Goal: Information Seeking & Learning: Learn about a topic

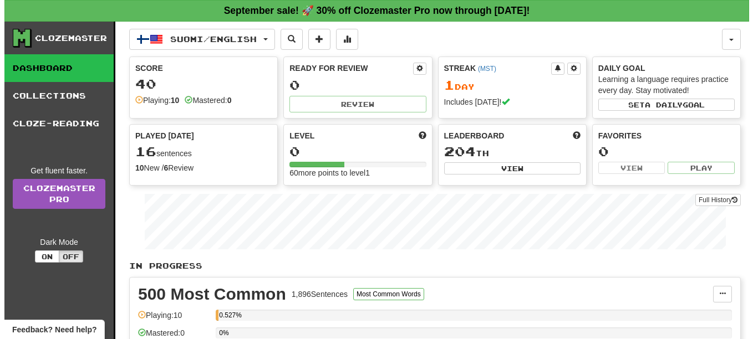
scroll to position [111, 0]
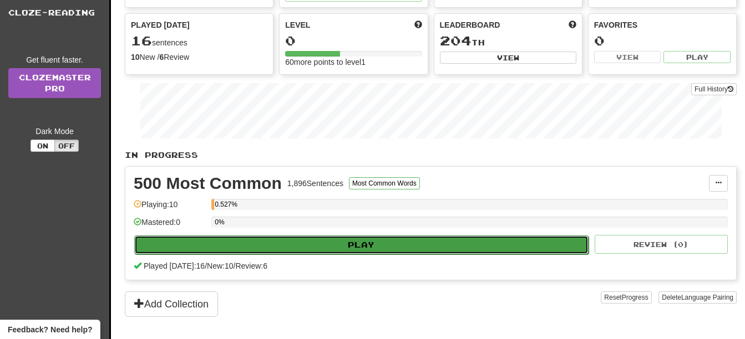
click at [394, 243] on button "Play" at bounding box center [361, 245] width 454 height 19
select select "**"
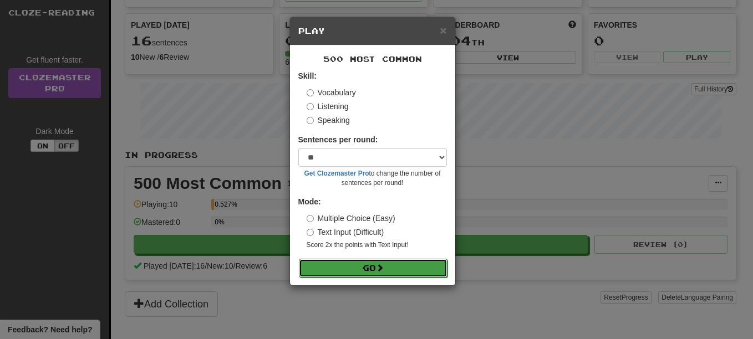
click at [380, 268] on span at bounding box center [380, 268] width 8 height 8
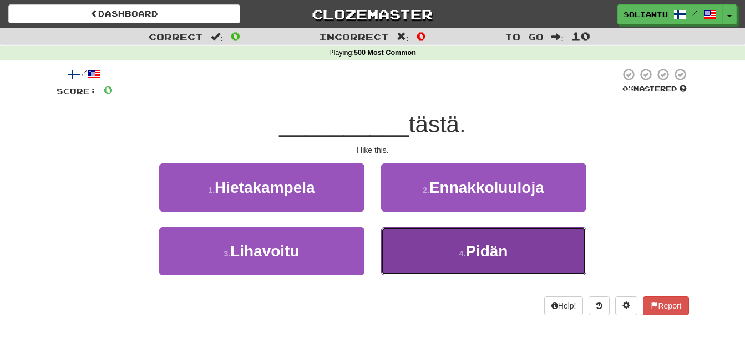
click at [444, 246] on button "4 . Pidän" at bounding box center [483, 251] width 205 height 48
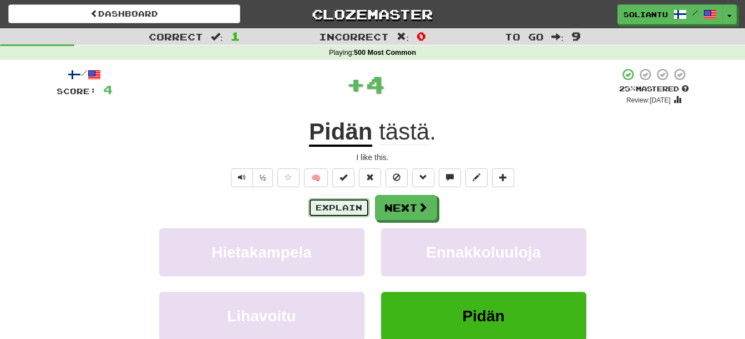
click at [350, 203] on button "Explain" at bounding box center [338, 207] width 61 height 19
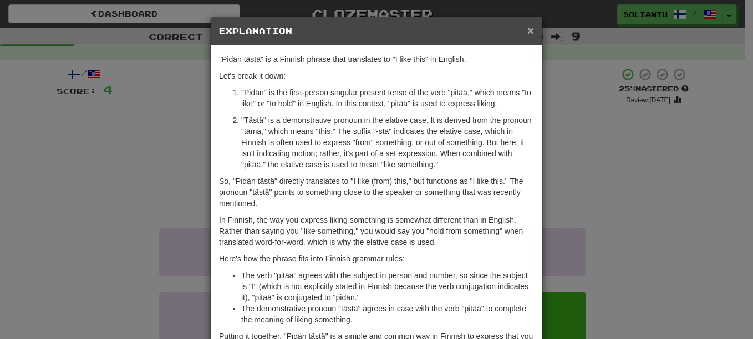
click at [527, 30] on span "×" at bounding box center [530, 30] width 7 height 13
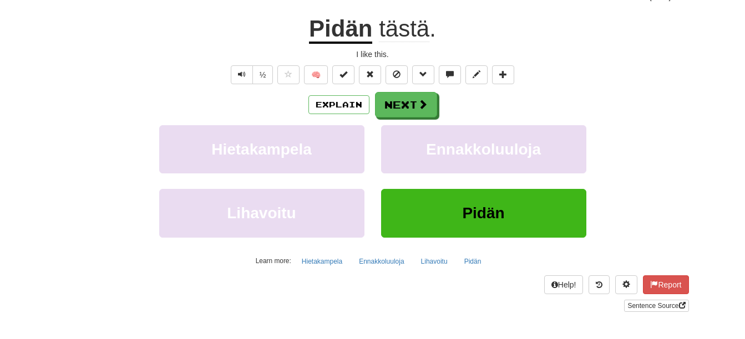
scroll to position [111, 0]
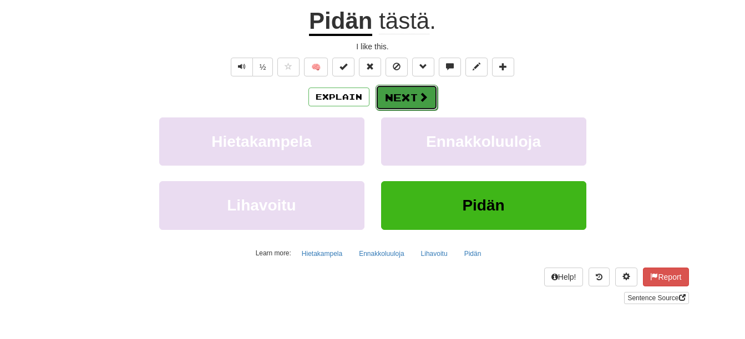
click at [428, 106] on button "Next" at bounding box center [406, 98] width 62 height 26
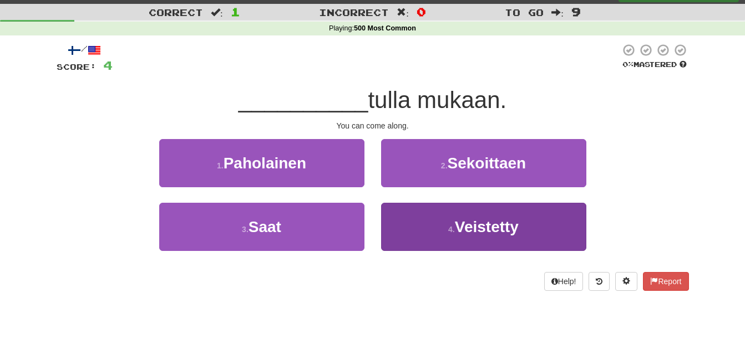
scroll to position [0, 0]
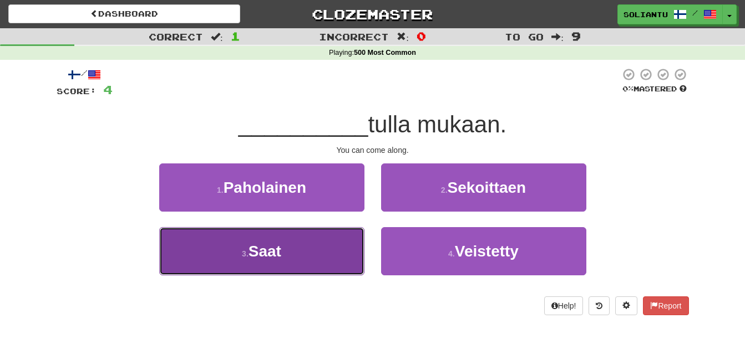
click at [323, 252] on button "3 . Saat" at bounding box center [261, 251] width 205 height 48
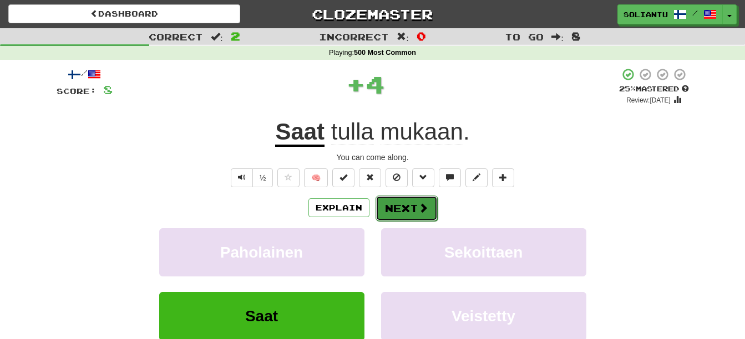
click at [407, 203] on button "Next" at bounding box center [406, 209] width 62 height 26
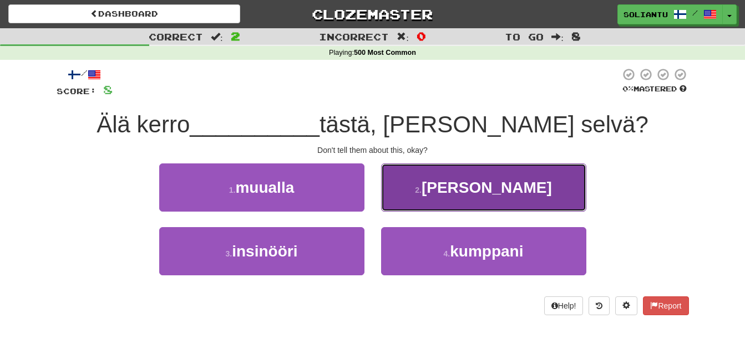
click at [453, 193] on button "2 . heille" at bounding box center [483, 188] width 205 height 48
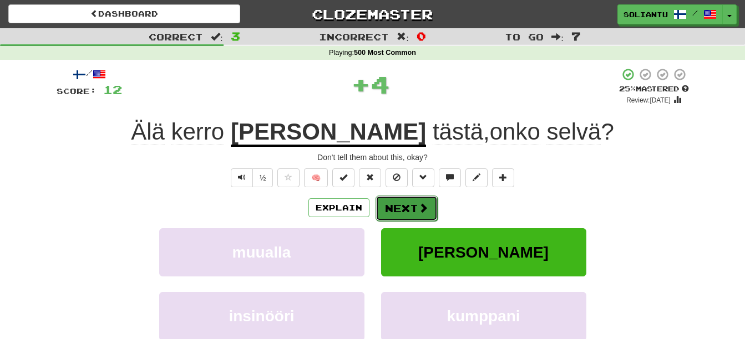
click at [415, 203] on button "Next" at bounding box center [406, 209] width 62 height 26
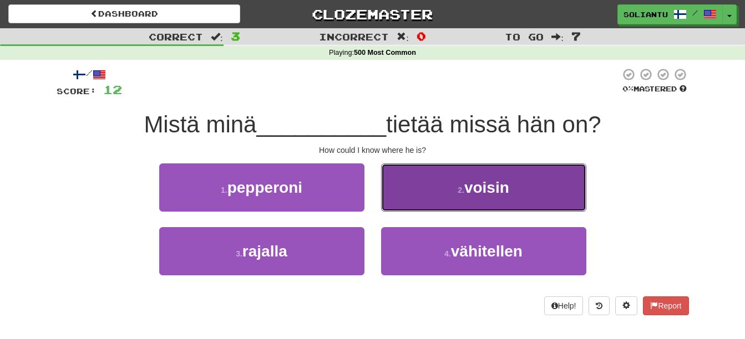
click at [450, 182] on button "2 . voisin" at bounding box center [483, 188] width 205 height 48
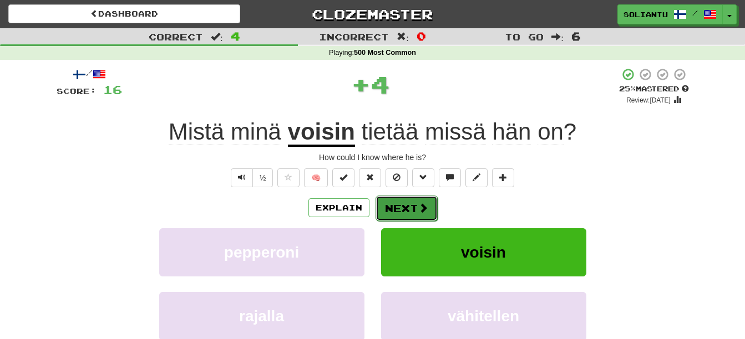
click at [411, 203] on button "Next" at bounding box center [406, 209] width 62 height 26
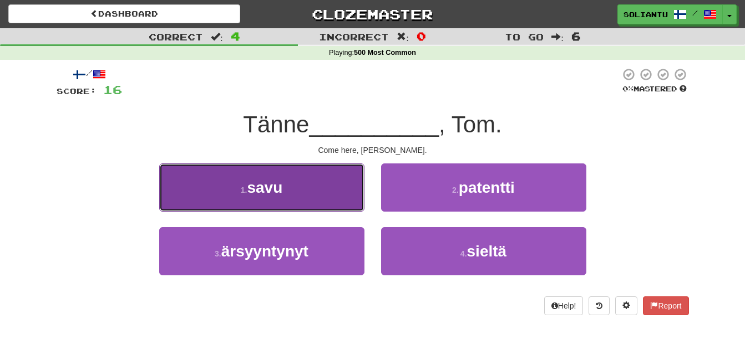
click at [344, 191] on button "1 . savu" at bounding box center [261, 188] width 205 height 48
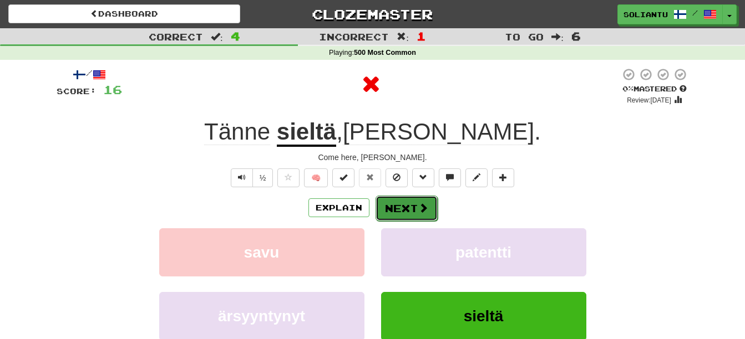
click at [415, 207] on button "Next" at bounding box center [406, 209] width 62 height 26
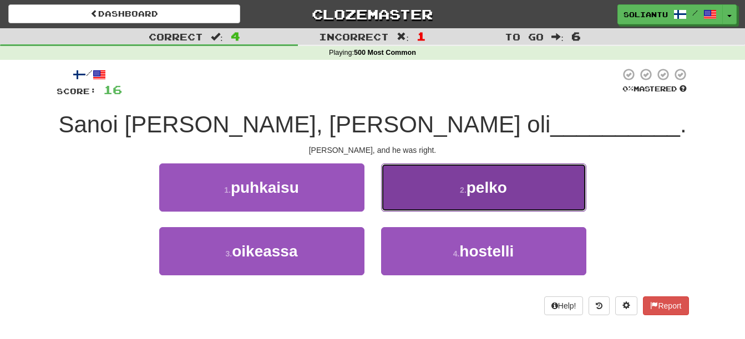
click at [445, 184] on button "2 . pelko" at bounding box center [483, 188] width 205 height 48
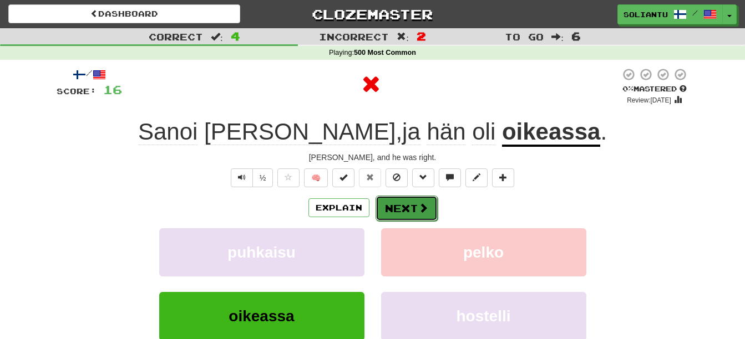
click at [419, 209] on span at bounding box center [423, 208] width 10 height 10
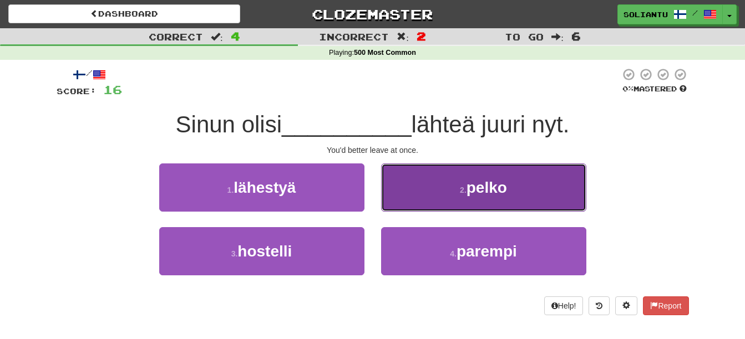
click at [467, 180] on span "pelko" at bounding box center [486, 187] width 40 height 17
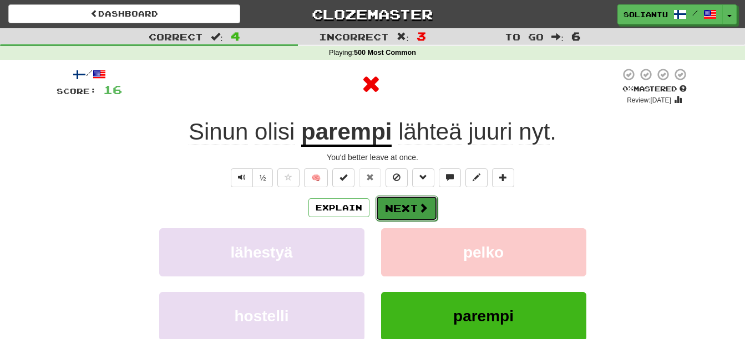
click at [418, 204] on span at bounding box center [423, 208] width 10 height 10
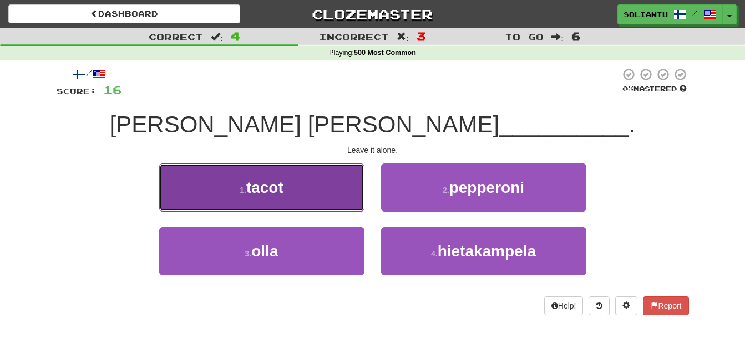
click at [305, 188] on button "1 . tacot" at bounding box center [261, 188] width 205 height 48
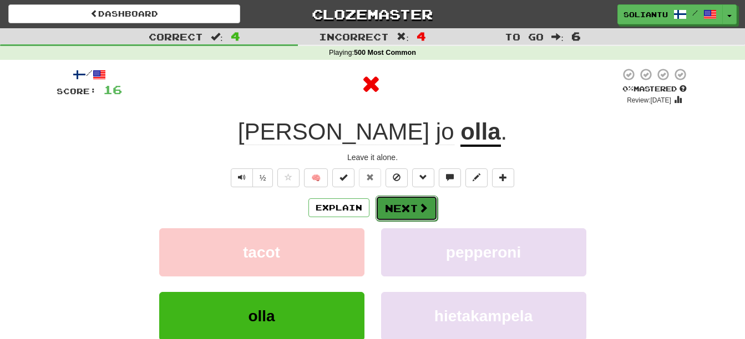
click at [395, 205] on button "Next" at bounding box center [406, 209] width 62 height 26
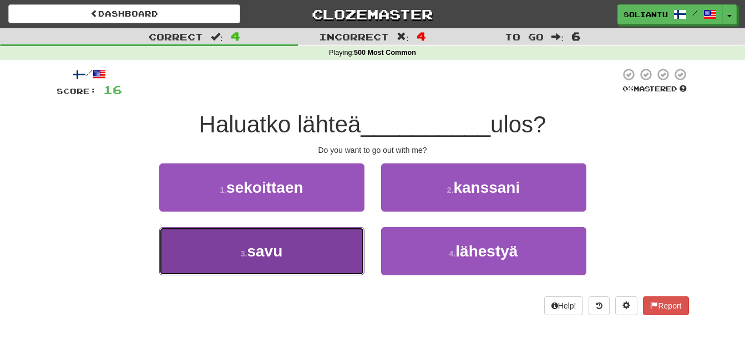
click at [348, 247] on button "3 . savu" at bounding box center [261, 251] width 205 height 48
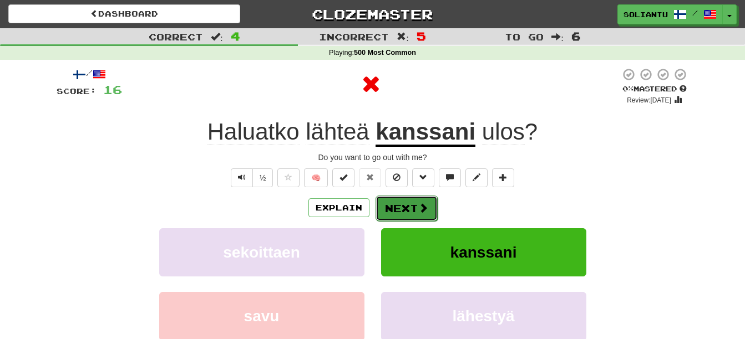
click at [409, 206] on button "Next" at bounding box center [406, 209] width 62 height 26
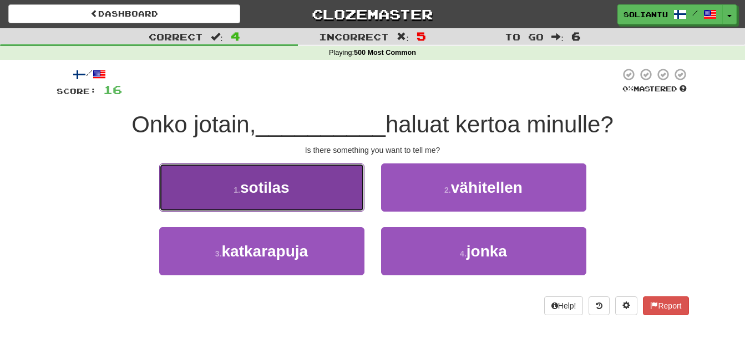
click at [338, 192] on button "1 . sotilas" at bounding box center [261, 188] width 205 height 48
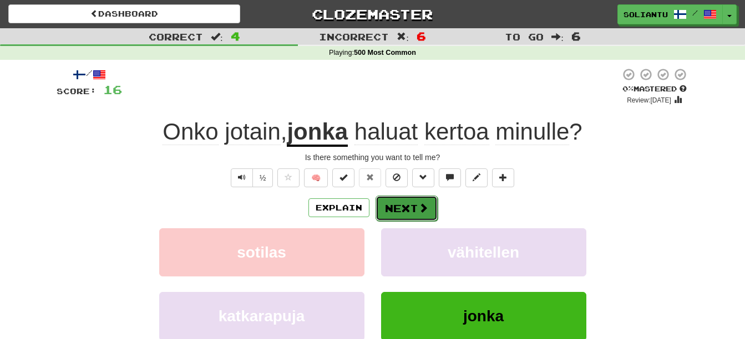
click at [414, 203] on button "Next" at bounding box center [406, 209] width 62 height 26
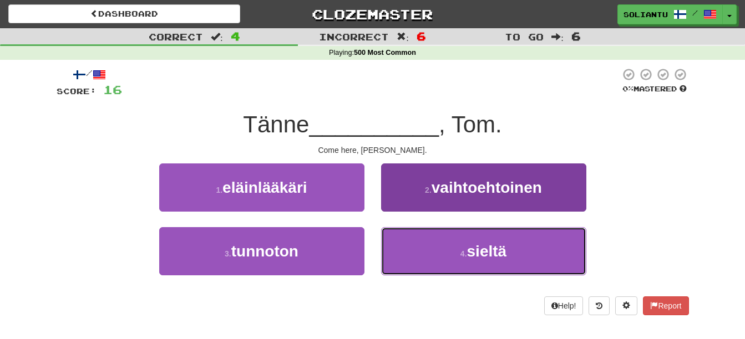
click at [437, 248] on button "4 . sieltä" at bounding box center [483, 251] width 205 height 48
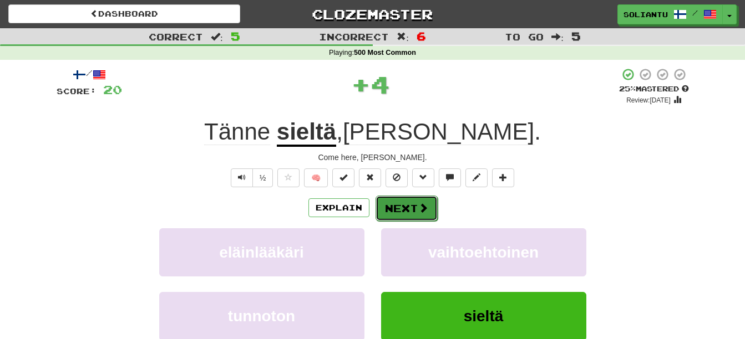
click at [409, 217] on button "Next" at bounding box center [406, 209] width 62 height 26
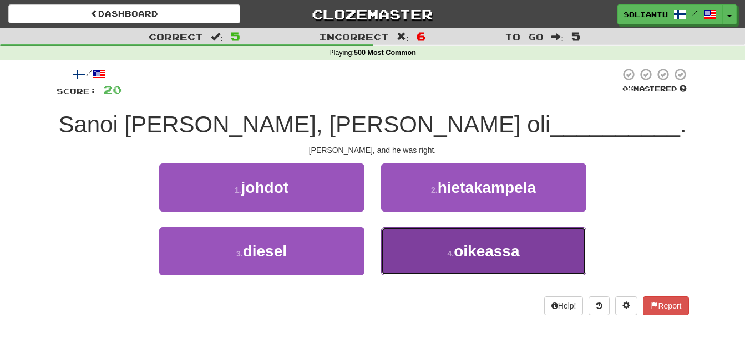
click at [464, 252] on span "oikeassa" at bounding box center [486, 251] width 65 height 17
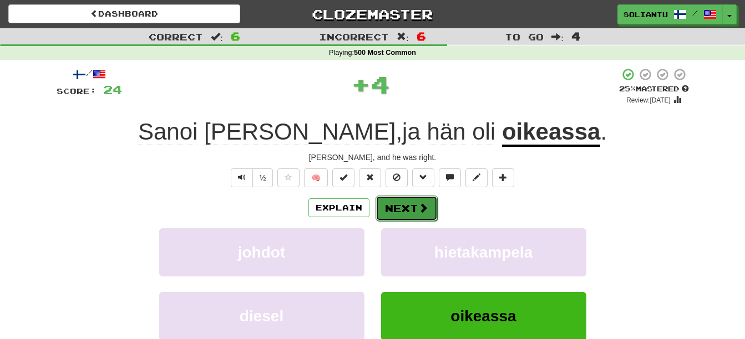
click at [408, 211] on button "Next" at bounding box center [406, 209] width 62 height 26
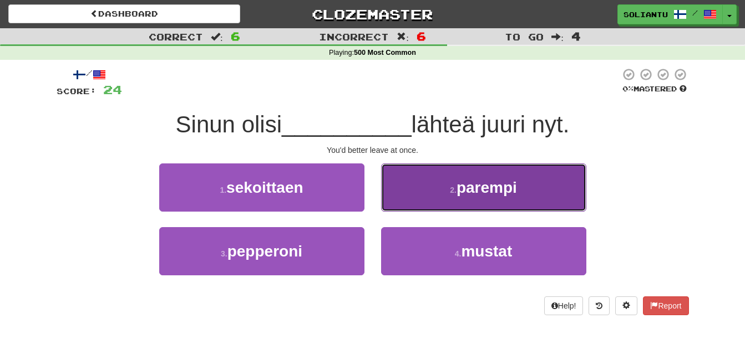
click at [445, 193] on button "2 . parempi" at bounding box center [483, 188] width 205 height 48
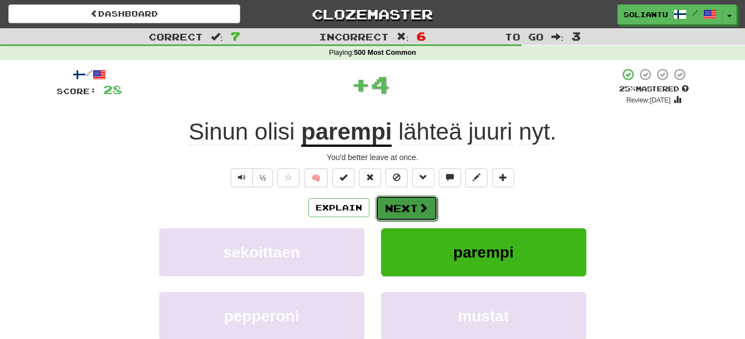
click at [418, 206] on span at bounding box center [423, 208] width 10 height 10
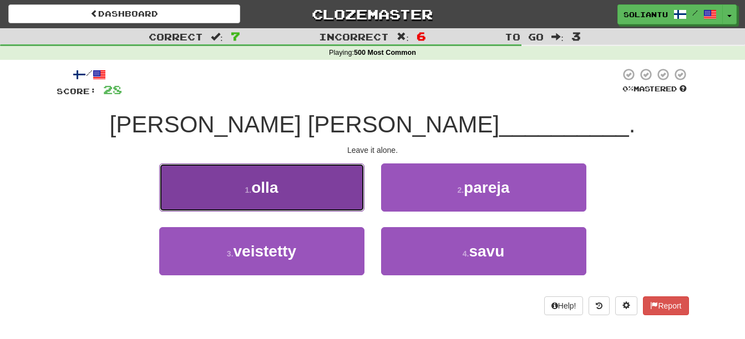
click at [325, 187] on button "1 . olla" at bounding box center [261, 188] width 205 height 48
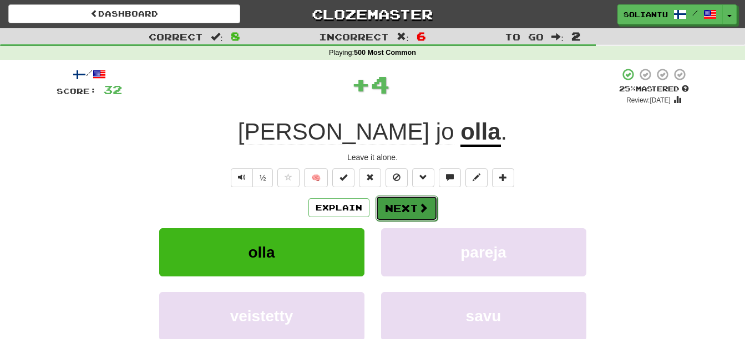
click at [405, 207] on button "Next" at bounding box center [406, 209] width 62 height 26
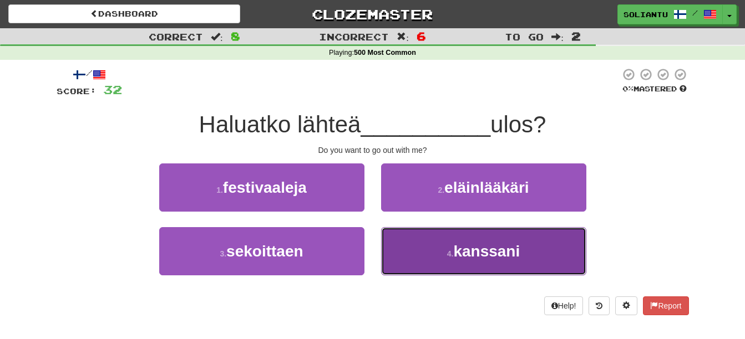
click at [424, 242] on button "4 . kanssani" at bounding box center [483, 251] width 205 height 48
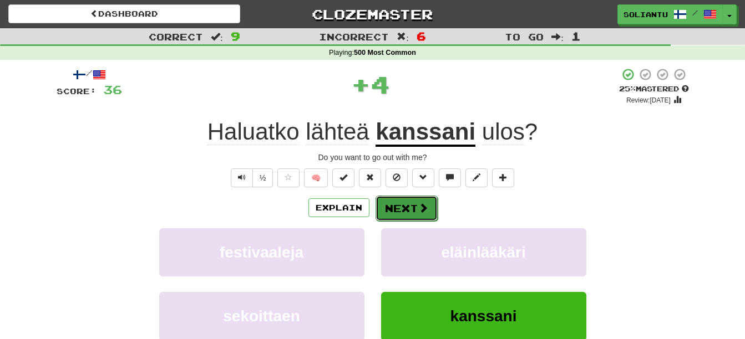
click at [399, 203] on button "Next" at bounding box center [406, 209] width 62 height 26
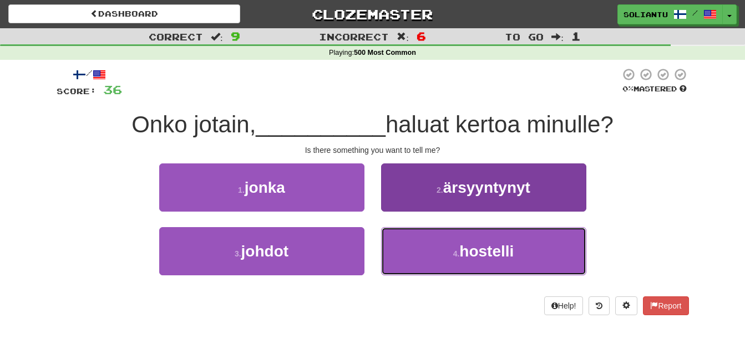
click at [481, 252] on span "hostelli" at bounding box center [486, 251] width 54 height 17
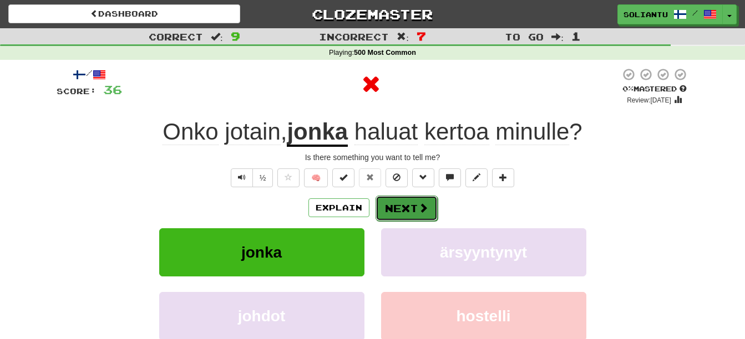
click at [418, 212] on span at bounding box center [423, 208] width 10 height 10
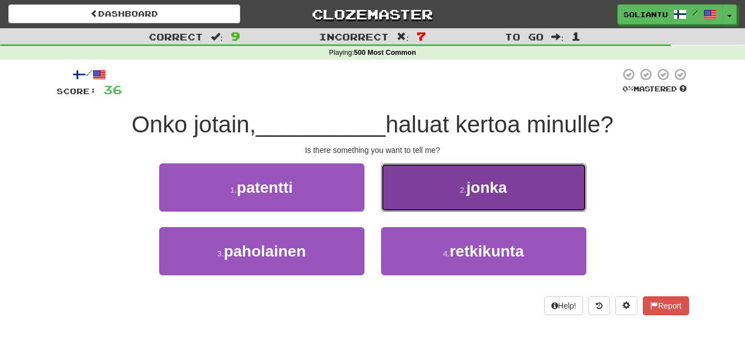
click at [469, 194] on span "jonka" at bounding box center [486, 187] width 40 height 17
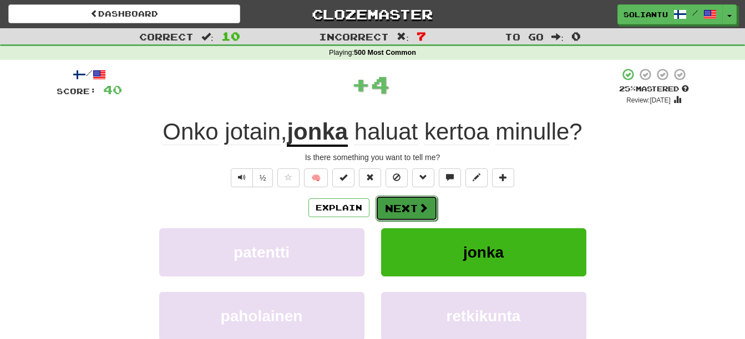
click at [410, 202] on button "Next" at bounding box center [406, 209] width 62 height 26
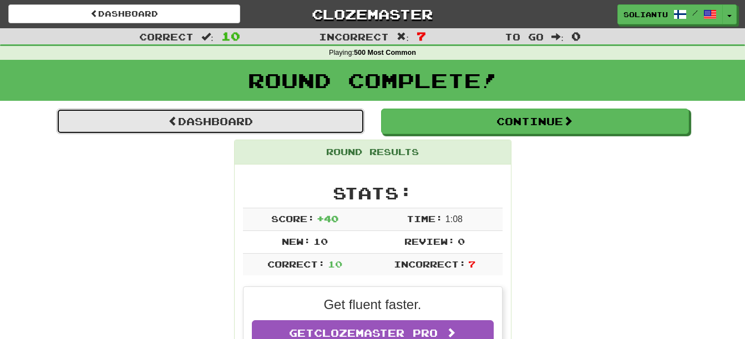
click at [270, 129] on link "Dashboard" at bounding box center [211, 122] width 308 height 26
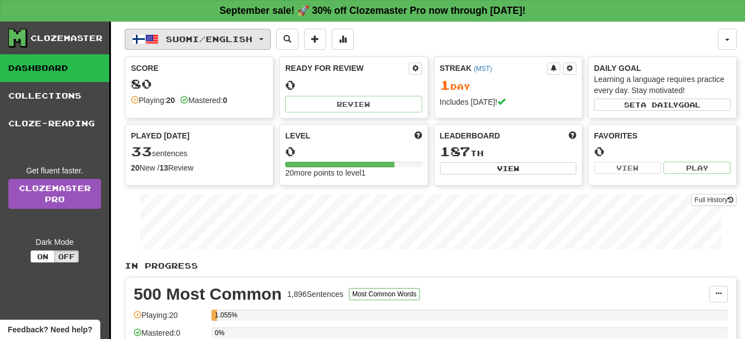
click at [226, 38] on span "Suomi / English" at bounding box center [209, 38] width 86 height 9
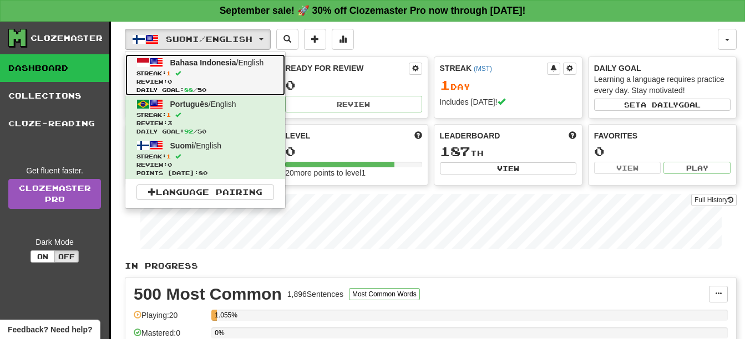
click at [252, 83] on span "Review: 0" at bounding box center [204, 82] width 137 height 8
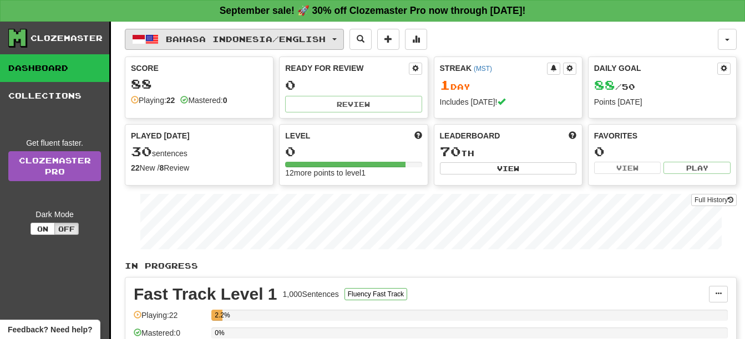
click at [222, 43] on span "Bahasa Indonesia / English" at bounding box center [246, 38] width 160 height 9
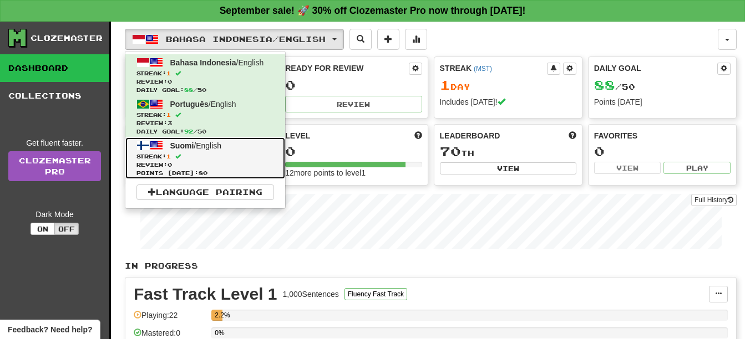
click at [233, 158] on span "Streak: 1" at bounding box center [204, 156] width 137 height 8
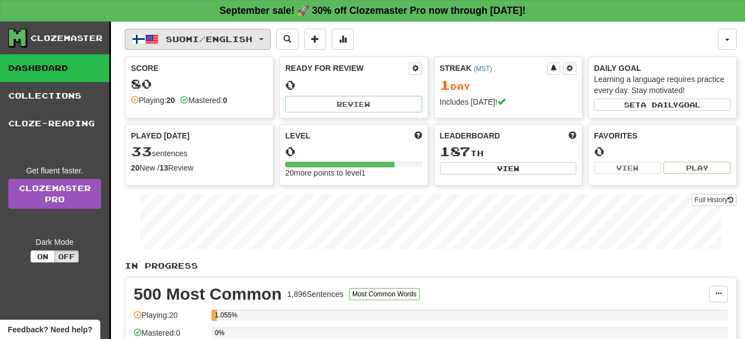
click at [252, 35] on span "Suomi / English" at bounding box center [209, 38] width 86 height 9
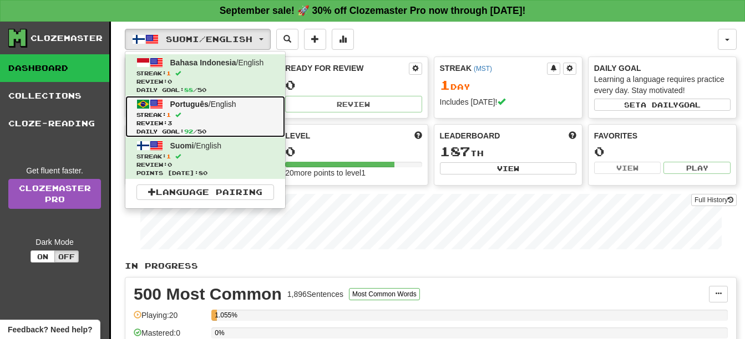
click at [235, 114] on span "Streak: 1" at bounding box center [204, 115] width 137 height 8
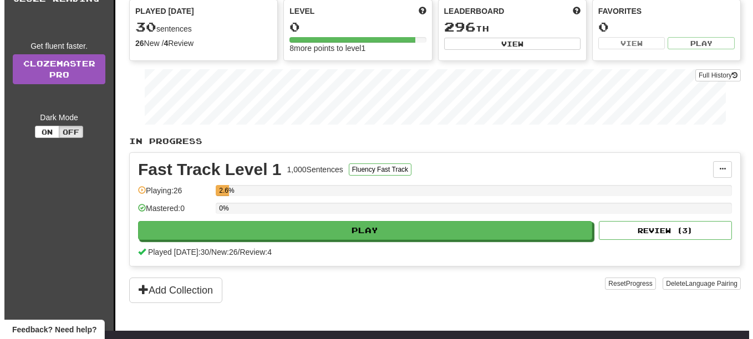
scroll to position [222, 0]
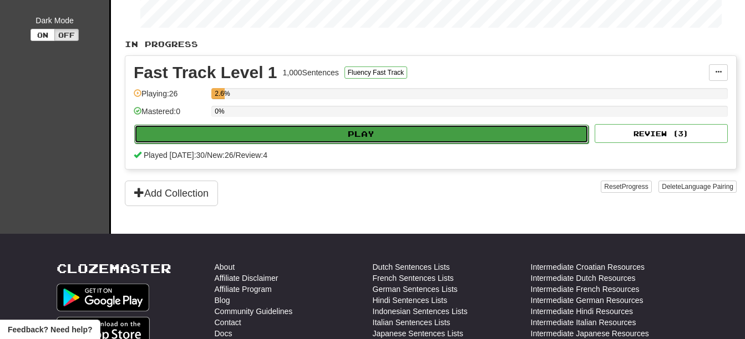
click at [303, 134] on button "Play" at bounding box center [361, 134] width 454 height 19
select select "**"
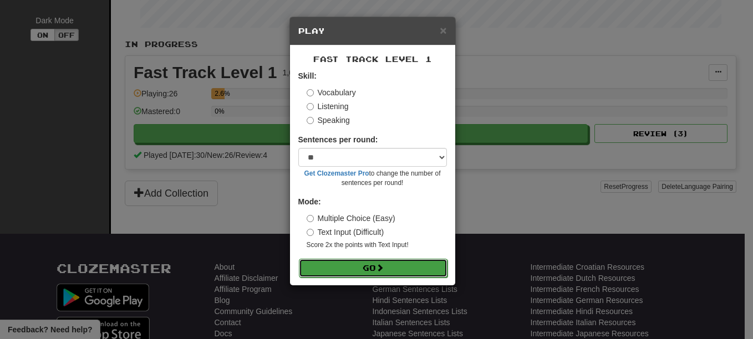
click at [386, 263] on button "Go" at bounding box center [373, 268] width 149 height 19
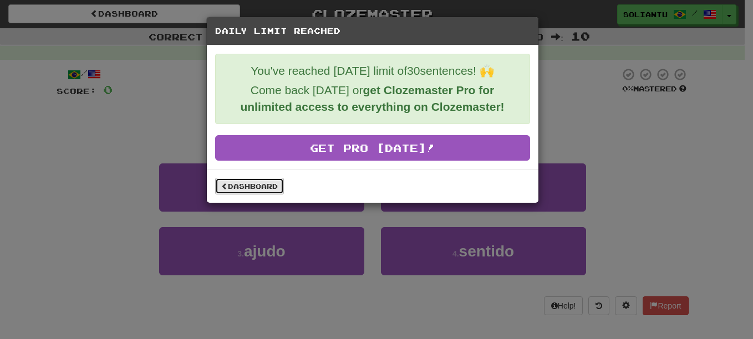
click at [263, 182] on link "Dashboard" at bounding box center [249, 186] width 69 height 17
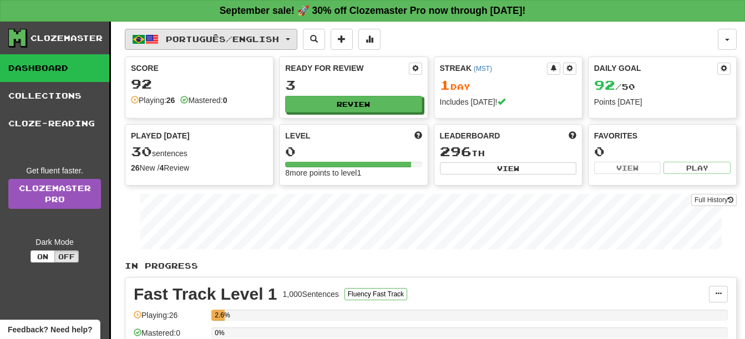
click at [228, 42] on span "Português / English" at bounding box center [222, 38] width 113 height 9
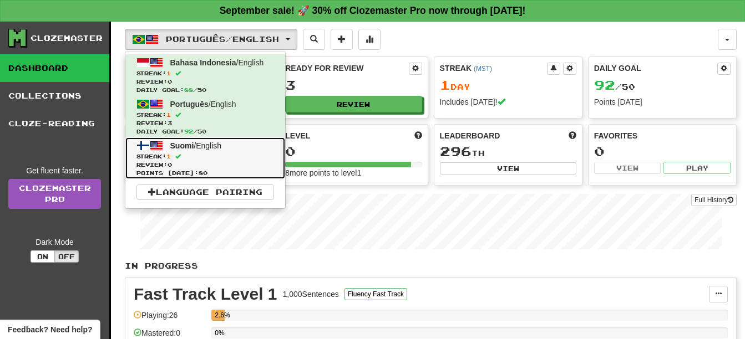
click at [220, 154] on span "Streak: 1" at bounding box center [204, 156] width 137 height 8
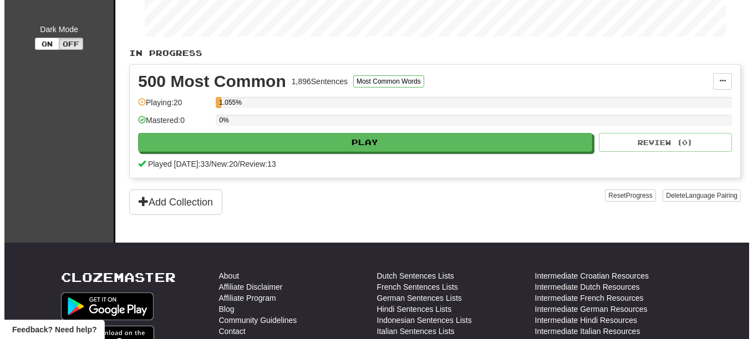
scroll to position [222, 0]
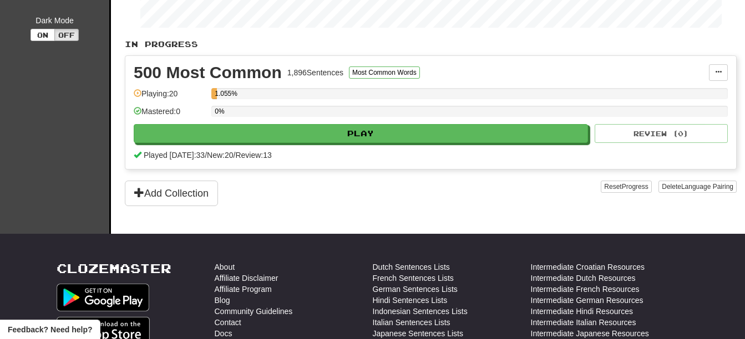
click at [288, 144] on div "500 Most Common 1,896 Sentences Most Common Words Manage Sentences Unpin from D…" at bounding box center [430, 112] width 610 height 113
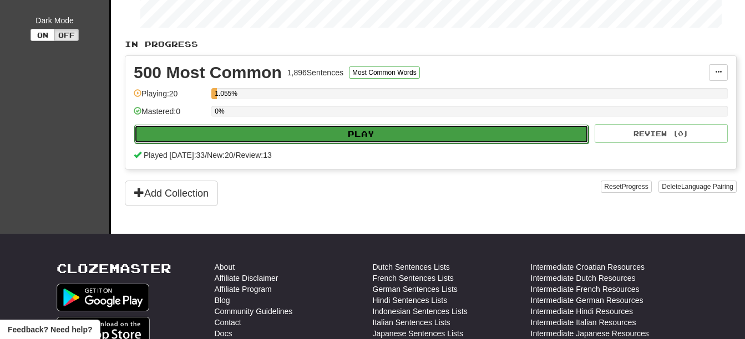
click at [289, 139] on button "Play" at bounding box center [361, 134] width 454 height 19
select select "**"
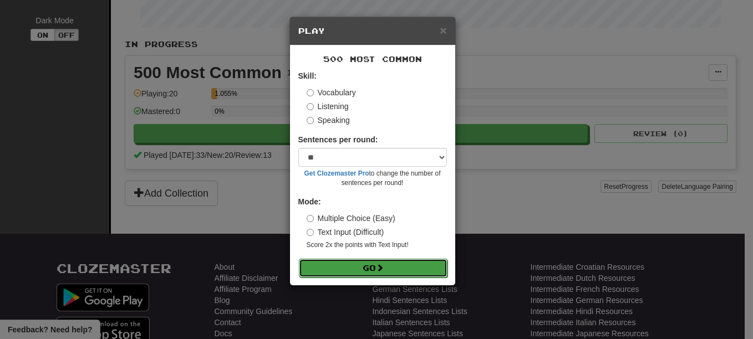
click at [376, 263] on button "Go" at bounding box center [373, 268] width 149 height 19
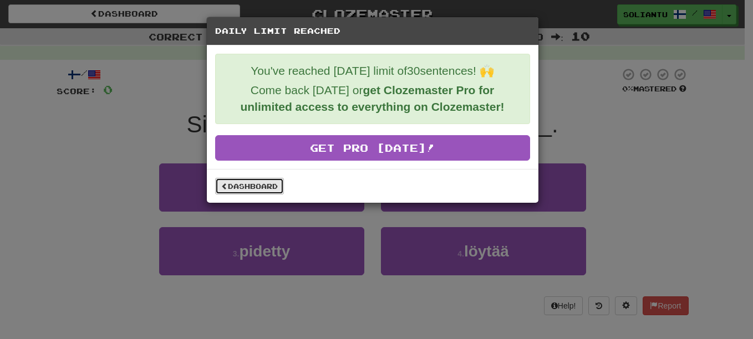
click at [250, 182] on link "Dashboard" at bounding box center [249, 186] width 69 height 17
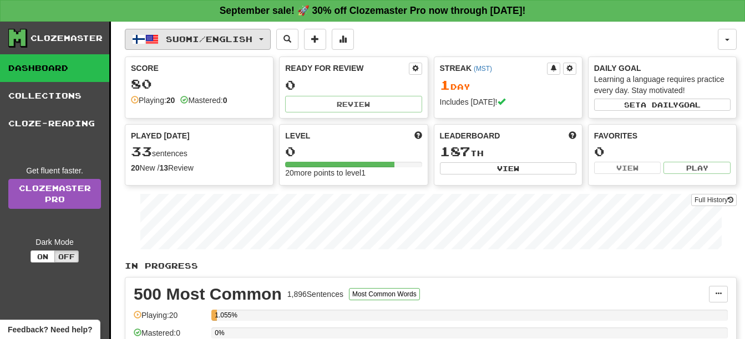
click at [252, 36] on span "Suomi / English" at bounding box center [209, 38] width 86 height 9
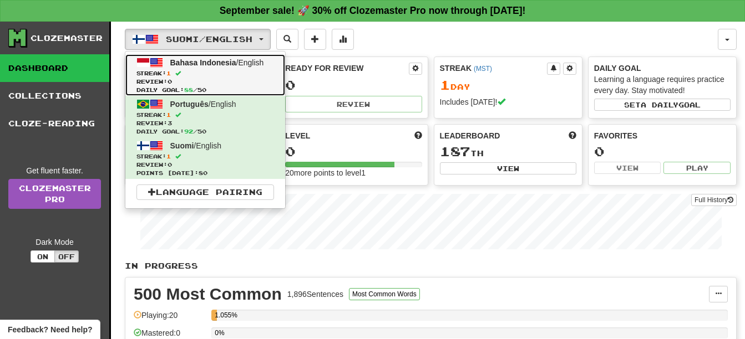
click at [242, 78] on span "Review: 0" at bounding box center [204, 82] width 137 height 8
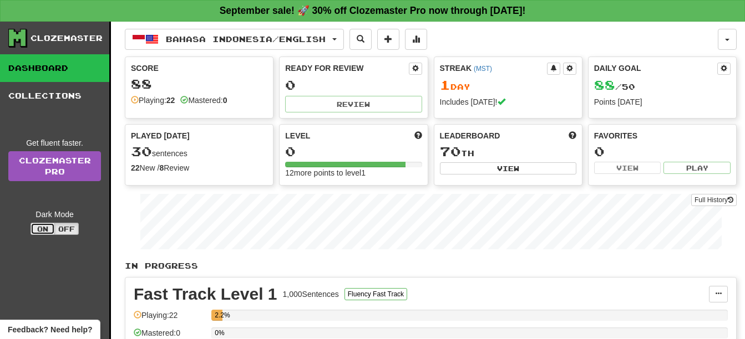
click at [40, 235] on button "On" at bounding box center [42, 229] width 24 height 12
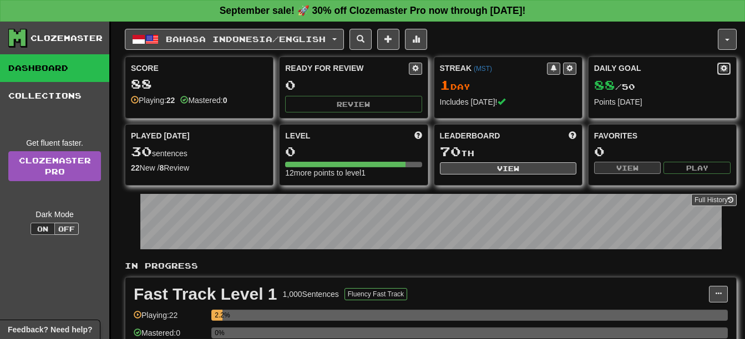
click at [719, 66] on button at bounding box center [723, 69] width 13 height 12
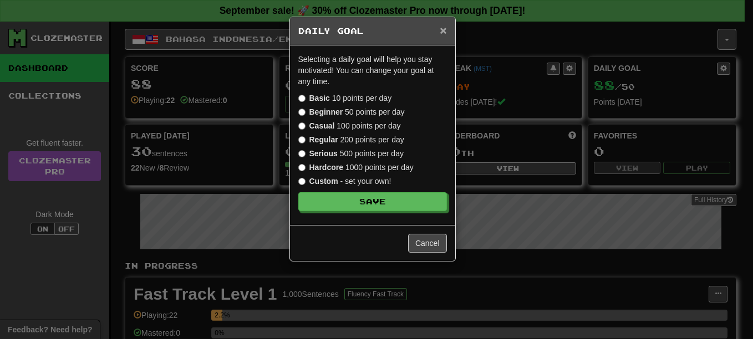
click at [443, 26] on span "×" at bounding box center [443, 30] width 7 height 13
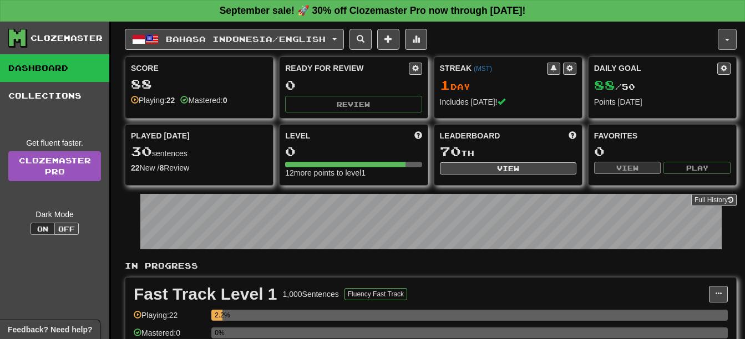
click at [731, 33] on button "button" at bounding box center [726, 39] width 19 height 21
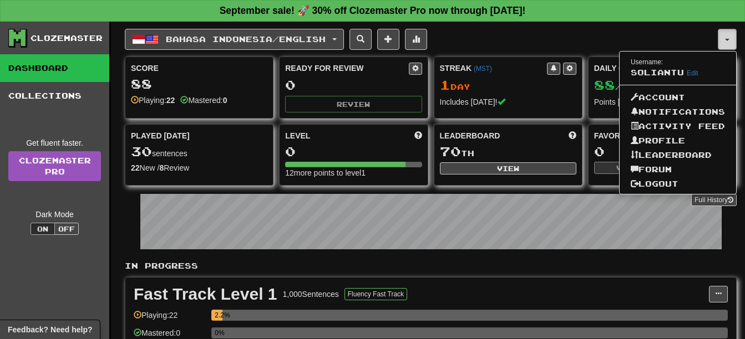
click at [729, 33] on button "button" at bounding box center [726, 39] width 19 height 21
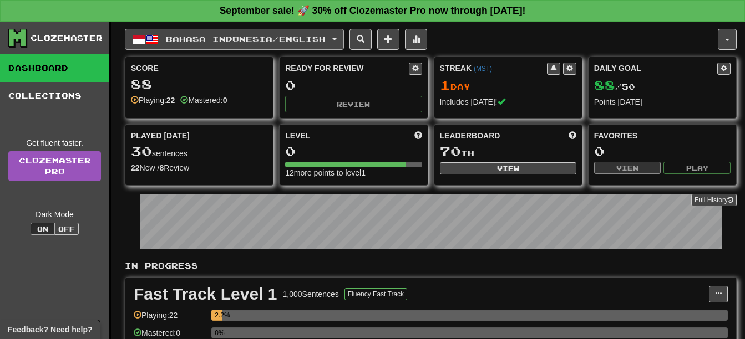
click at [325, 35] on span "Bahasa Indonesia / English" at bounding box center [246, 38] width 160 height 9
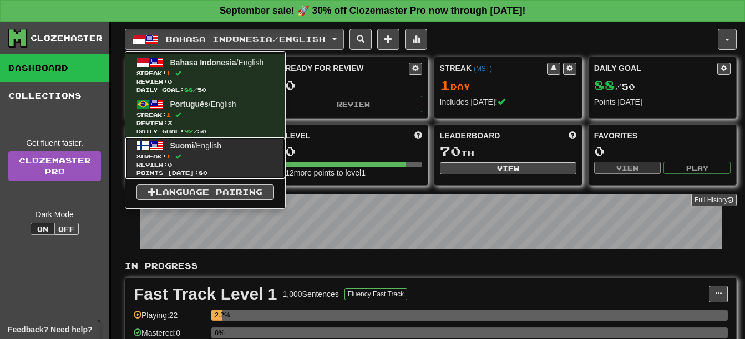
click at [249, 157] on span "Streak: 1" at bounding box center [204, 156] width 137 height 8
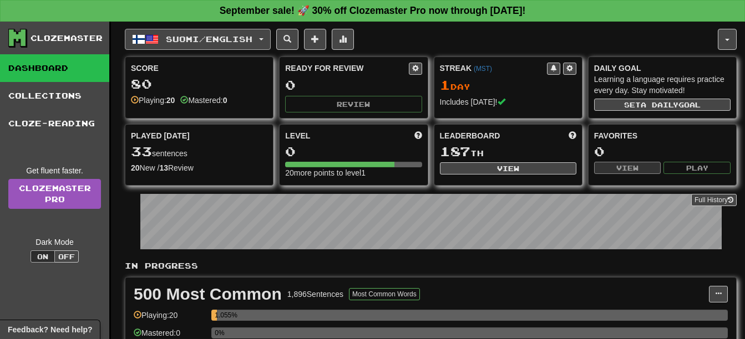
click at [211, 39] on span "Suomi / English" at bounding box center [209, 38] width 86 height 9
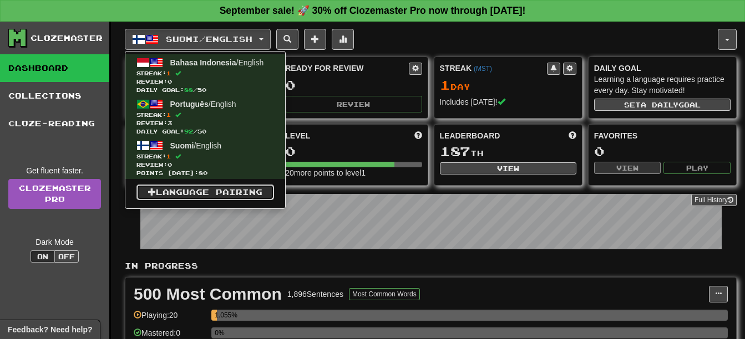
click at [220, 189] on link "Language Pairing" at bounding box center [204, 193] width 137 height 16
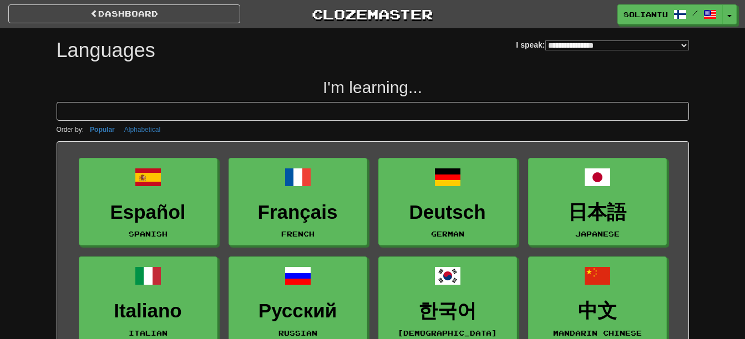
select select "*******"
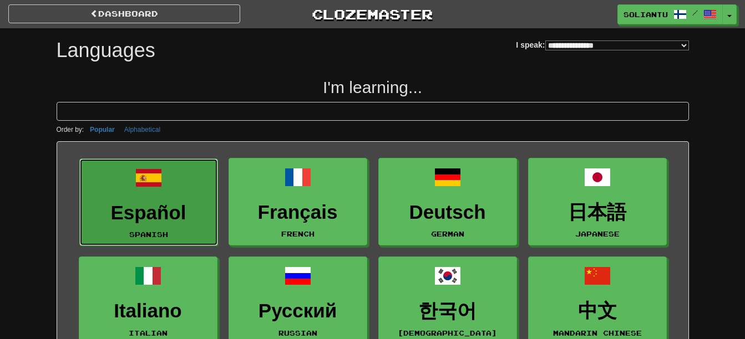
click at [186, 179] on link "Español Spanish" at bounding box center [148, 203] width 139 height 88
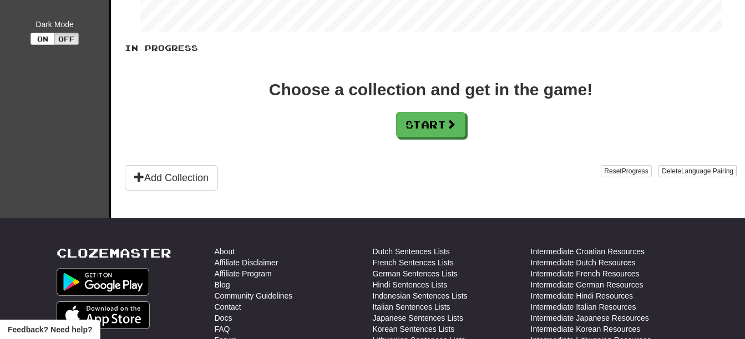
scroll to position [222, 0]
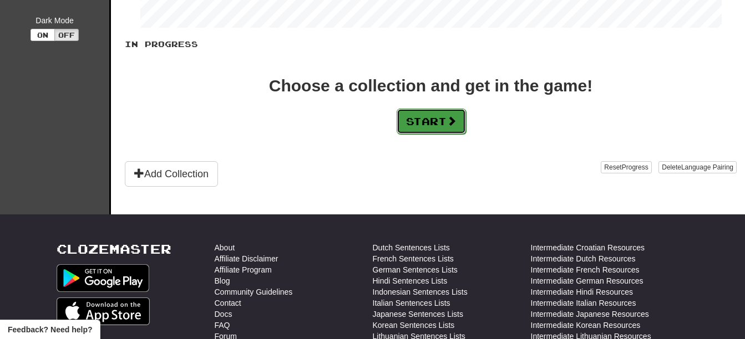
click at [456, 122] on span at bounding box center [451, 121] width 10 height 10
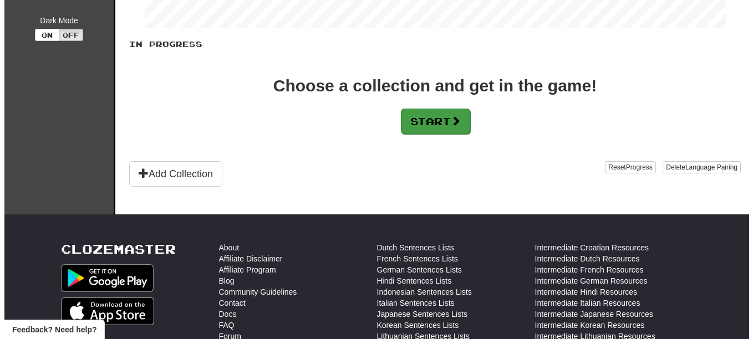
scroll to position [0, 0]
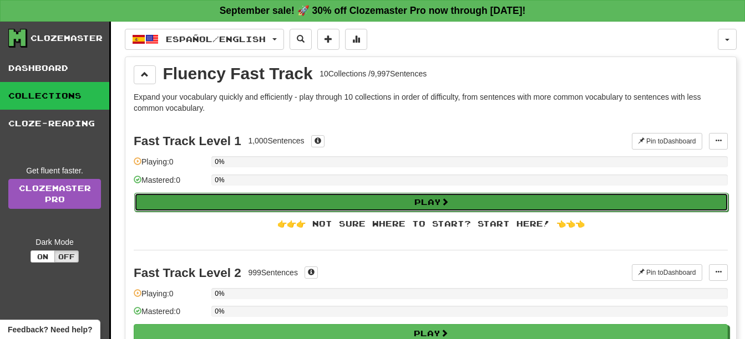
click at [307, 198] on button "Play" at bounding box center [431, 202] width 594 height 19
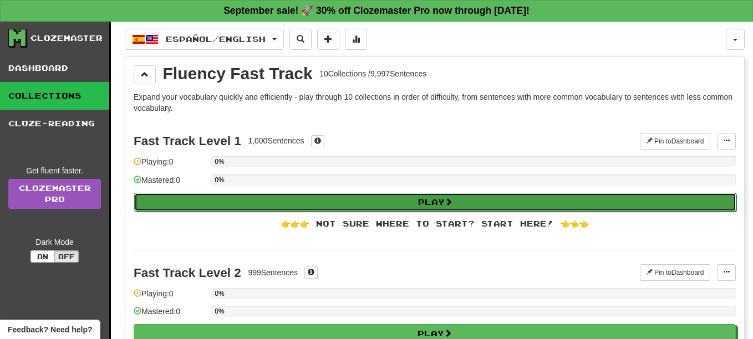
select select "**"
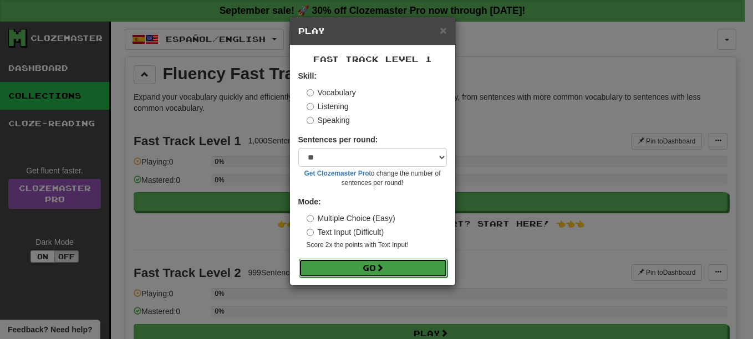
click at [379, 269] on span at bounding box center [380, 268] width 8 height 8
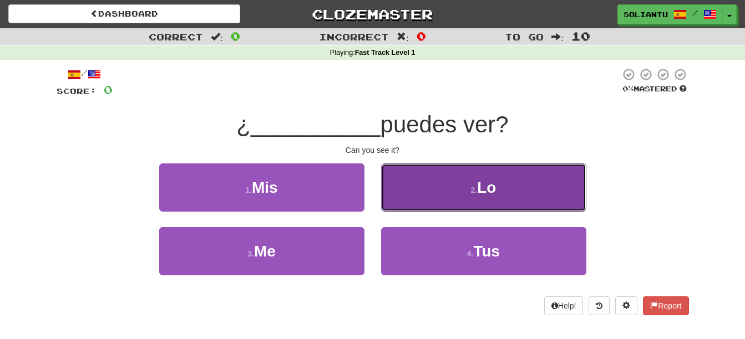
click at [451, 174] on button "2 . Lo" at bounding box center [483, 188] width 205 height 48
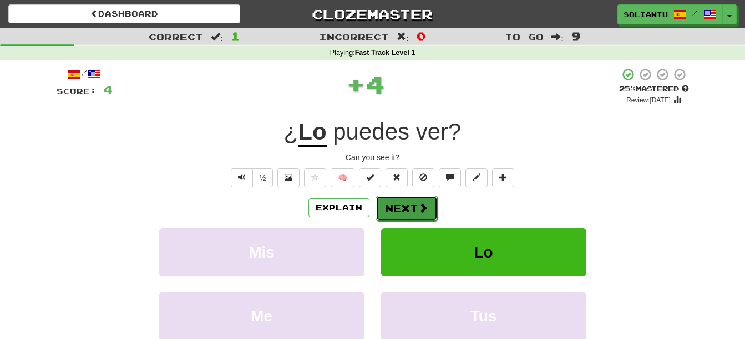
click at [400, 202] on button "Next" at bounding box center [406, 209] width 62 height 26
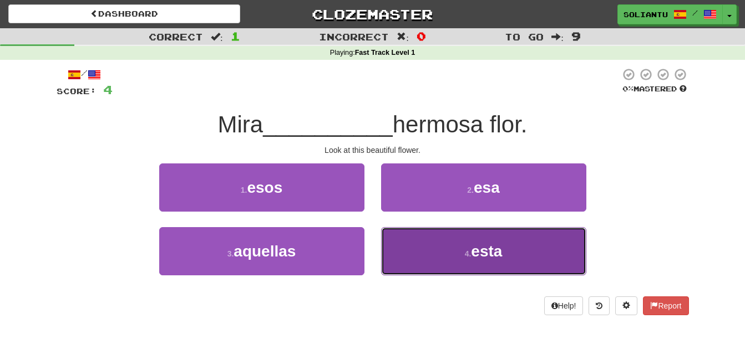
click at [471, 253] on small "4 ." at bounding box center [468, 253] width 7 height 9
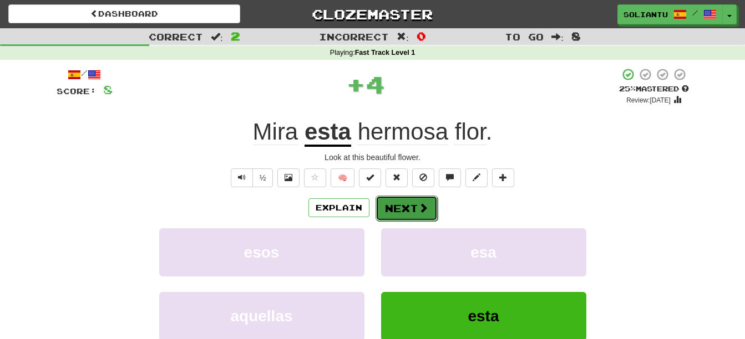
click at [418, 206] on span at bounding box center [423, 208] width 10 height 10
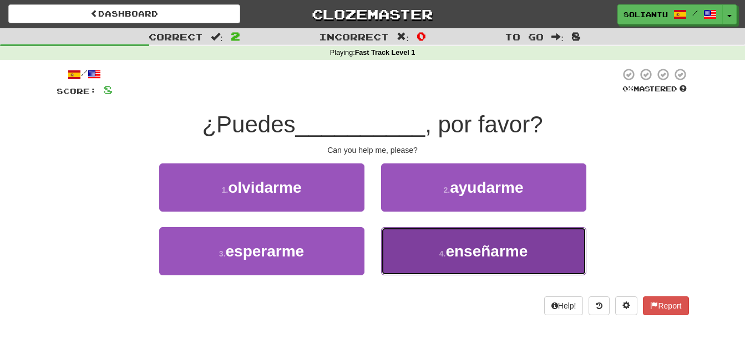
click at [448, 261] on button "4 . enseñarme" at bounding box center [483, 251] width 205 height 48
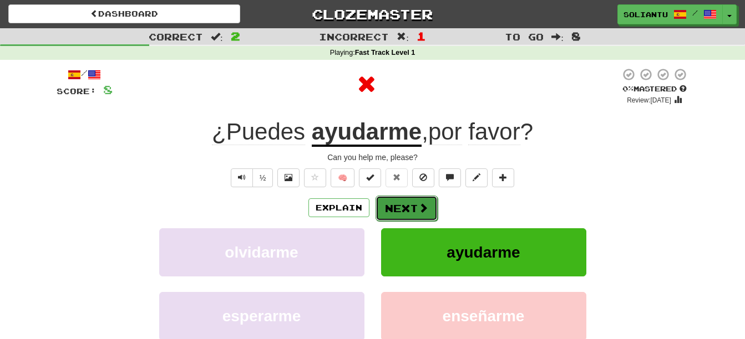
click at [402, 201] on button "Next" at bounding box center [406, 209] width 62 height 26
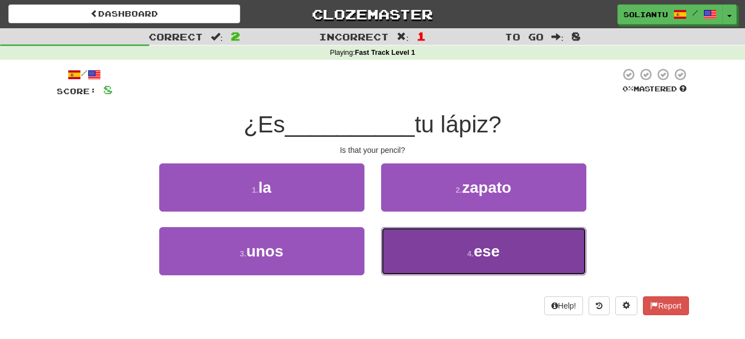
click at [512, 265] on button "4 . ese" at bounding box center [483, 251] width 205 height 48
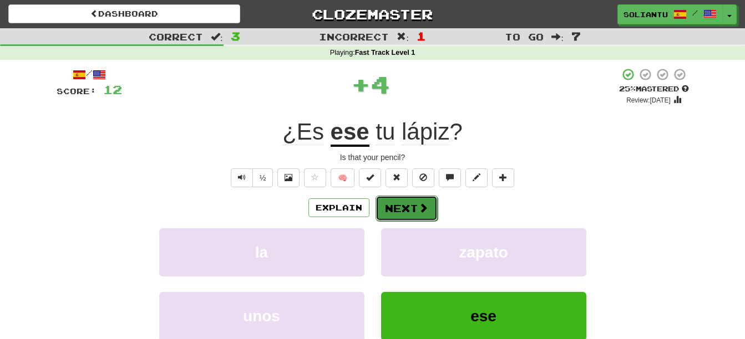
click at [417, 200] on button "Next" at bounding box center [406, 209] width 62 height 26
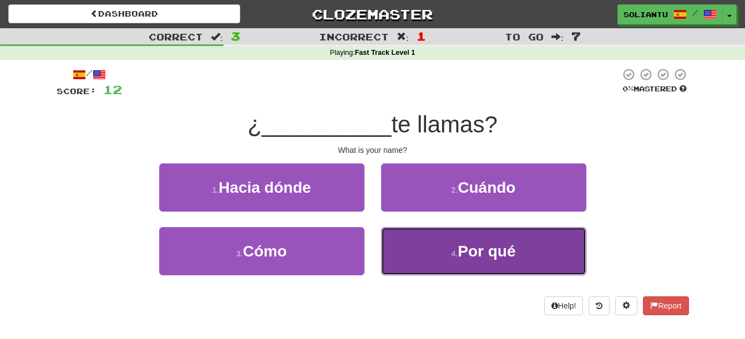
click at [469, 253] on span "Por qué" at bounding box center [486, 251] width 58 height 17
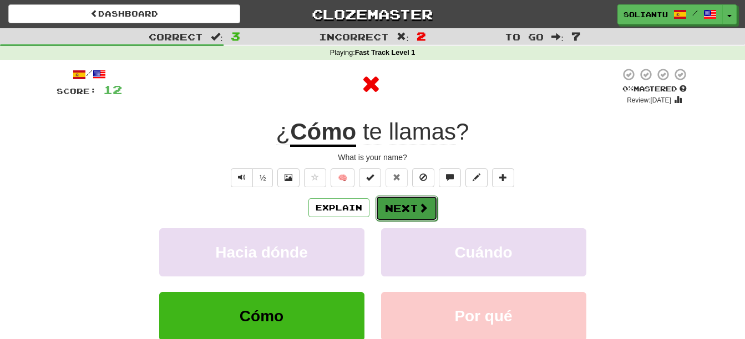
click at [409, 202] on button "Next" at bounding box center [406, 209] width 62 height 26
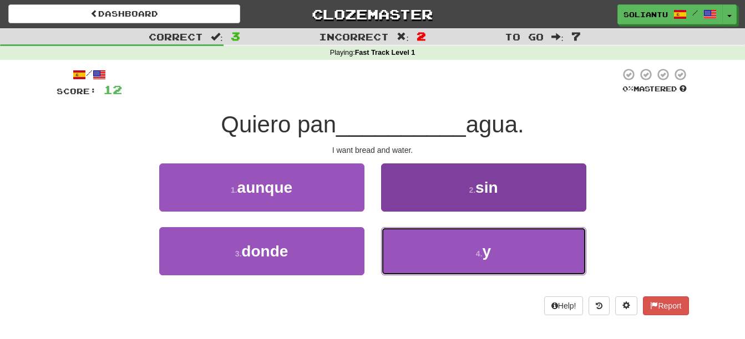
click at [487, 263] on button "4 . y" at bounding box center [483, 251] width 205 height 48
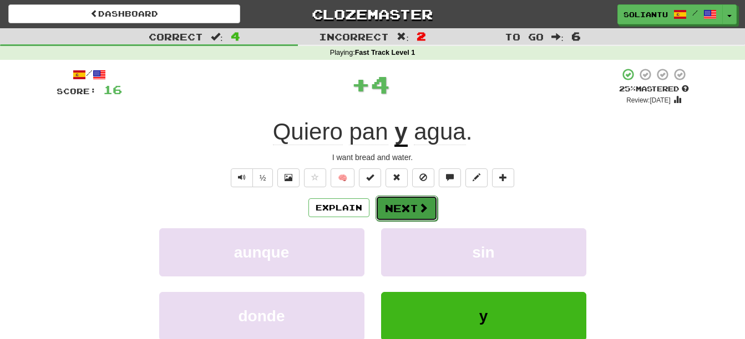
click at [416, 217] on button "Next" at bounding box center [406, 209] width 62 height 26
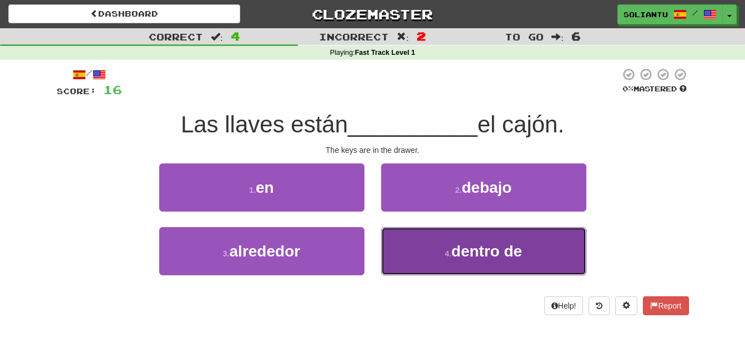
click at [459, 253] on span "dentro de" at bounding box center [486, 251] width 71 height 17
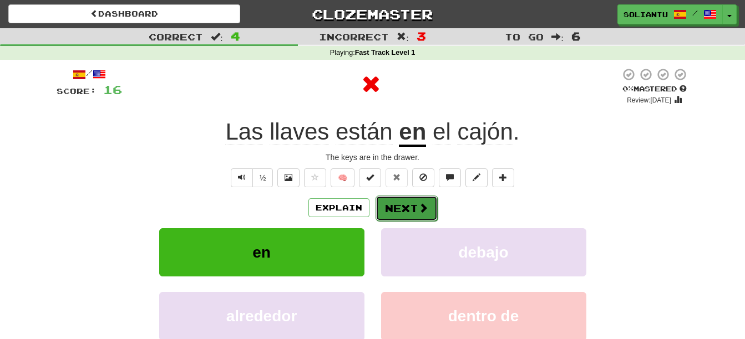
click at [400, 203] on button "Next" at bounding box center [406, 209] width 62 height 26
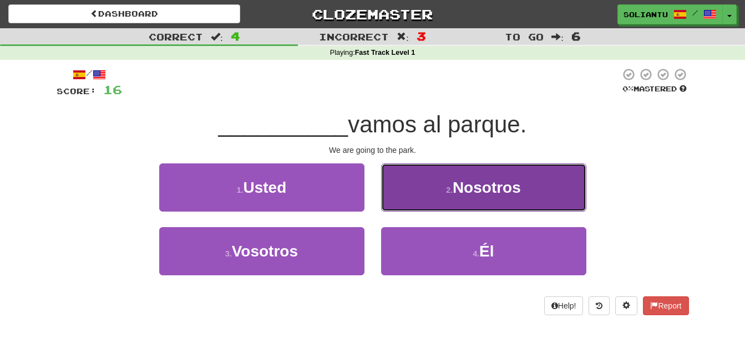
click at [530, 200] on button "2 . Nosotros" at bounding box center [483, 188] width 205 height 48
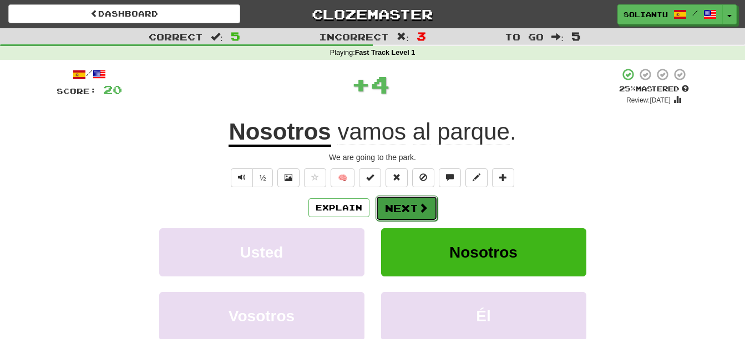
click at [421, 205] on span at bounding box center [423, 208] width 10 height 10
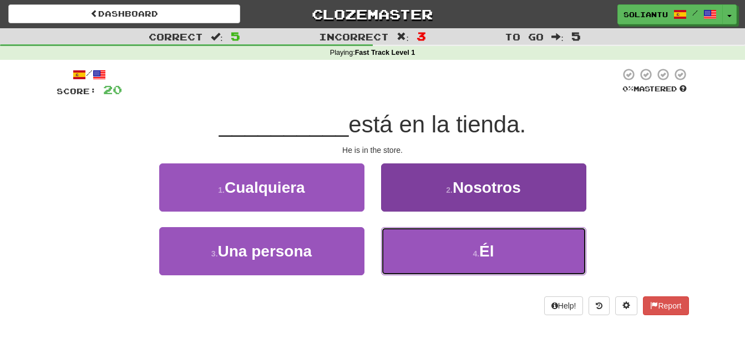
click at [455, 244] on button "4 . Él" at bounding box center [483, 251] width 205 height 48
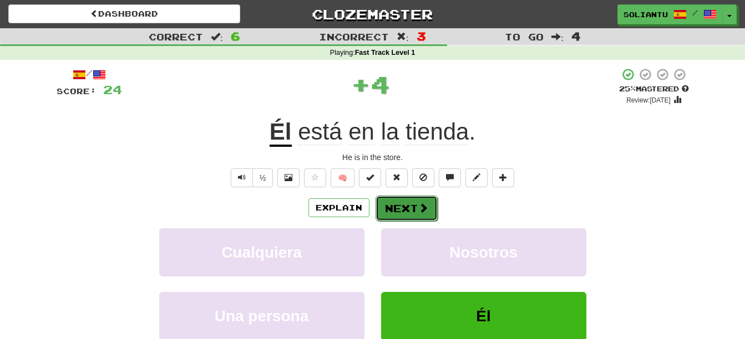
click at [415, 197] on button "Next" at bounding box center [406, 209] width 62 height 26
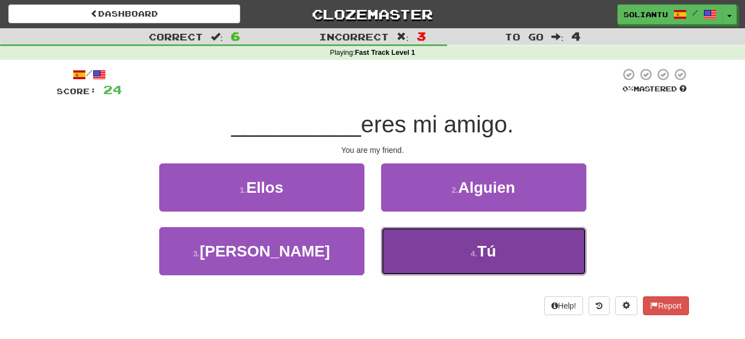
click at [470, 247] on button "4 . Tú" at bounding box center [483, 251] width 205 height 48
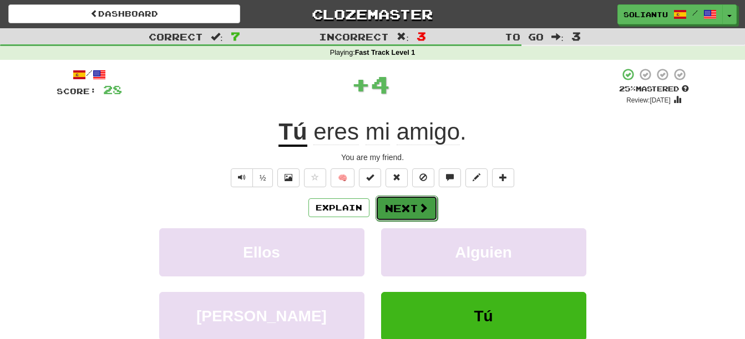
click at [413, 207] on button "Next" at bounding box center [406, 209] width 62 height 26
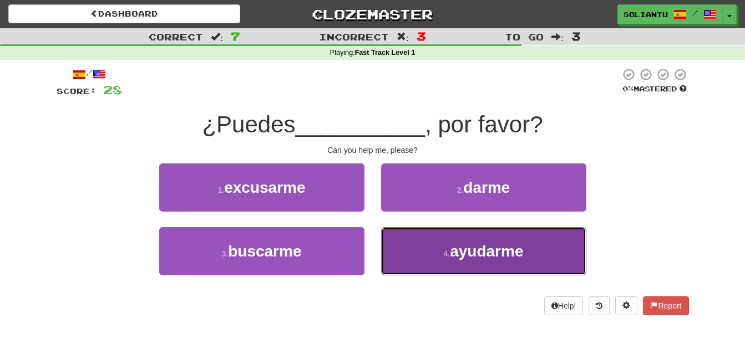
click at [449, 246] on button "4 . ayudarme" at bounding box center [483, 251] width 205 height 48
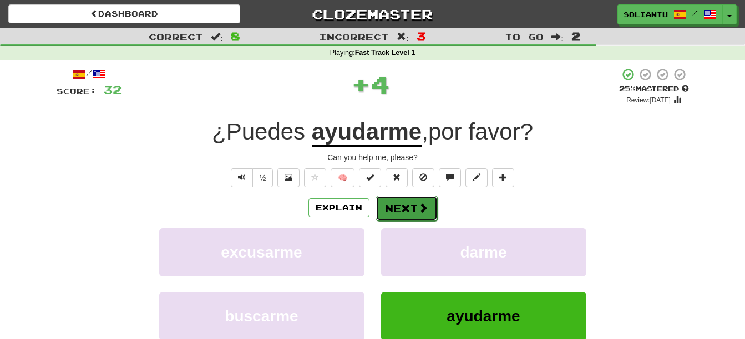
click at [413, 197] on button "Next" at bounding box center [406, 209] width 62 height 26
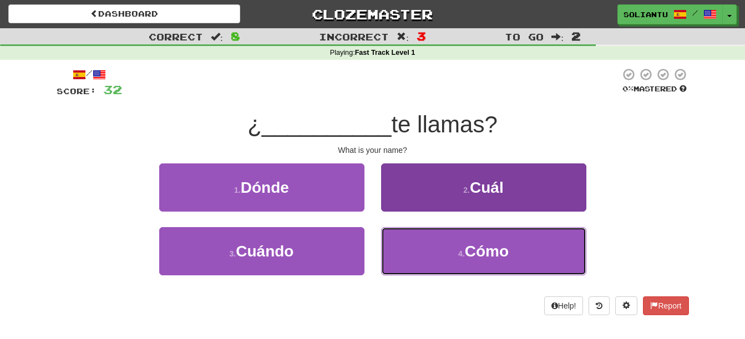
click at [427, 249] on button "4 . Cómo" at bounding box center [483, 251] width 205 height 48
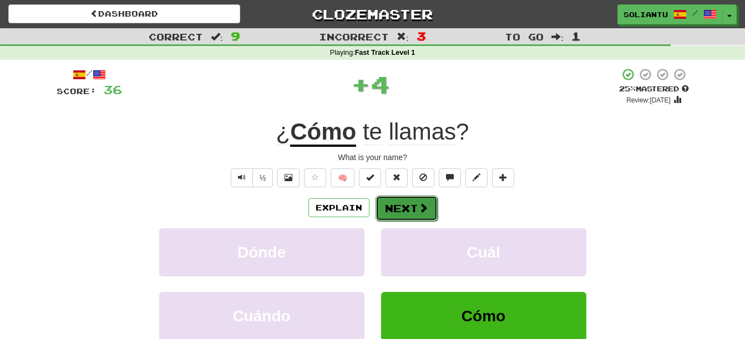
click at [415, 200] on button "Next" at bounding box center [406, 209] width 62 height 26
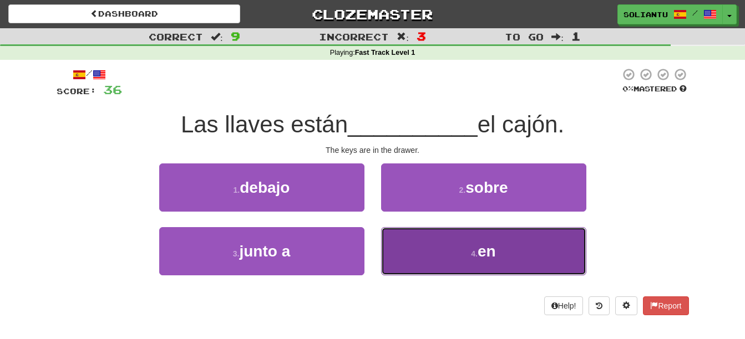
click at [455, 238] on button "4 . en" at bounding box center [483, 251] width 205 height 48
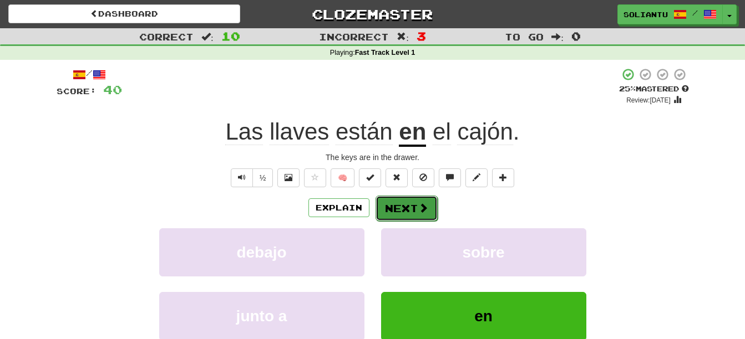
click at [428, 211] on button "Next" at bounding box center [406, 209] width 62 height 26
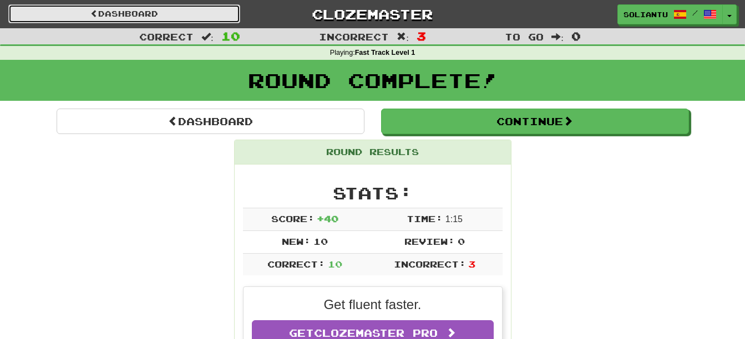
click at [186, 10] on link "Dashboard" at bounding box center [124, 13] width 232 height 19
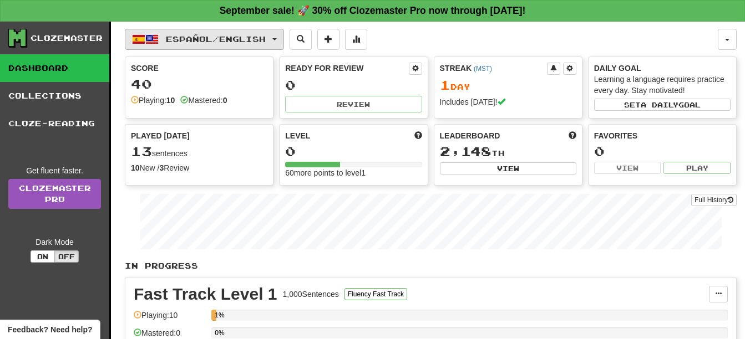
click at [260, 42] on span "Español / English" at bounding box center [216, 38] width 100 height 9
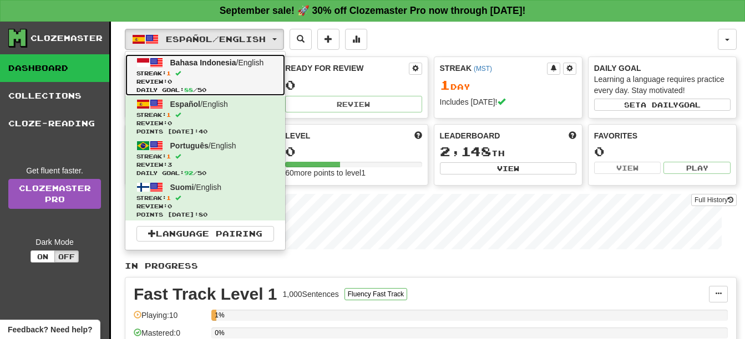
click at [267, 87] on span "Daily Goal: 88 / 50" at bounding box center [204, 90] width 137 height 8
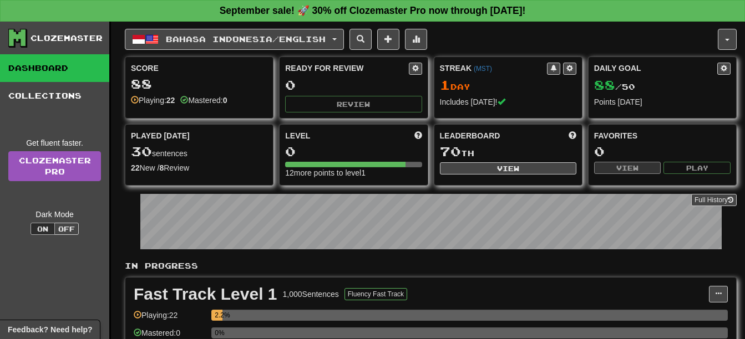
click at [219, 151] on div "30 sentences" at bounding box center [199, 152] width 136 height 14
click at [161, 142] on div "Played Today 30 sentences 22 New / 8 Review Full History" at bounding box center [198, 152] width 147 height 55
click at [171, 153] on div "30 sentences" at bounding box center [199, 152] width 136 height 14
click at [197, 151] on div "30 sentences" at bounding box center [199, 152] width 136 height 14
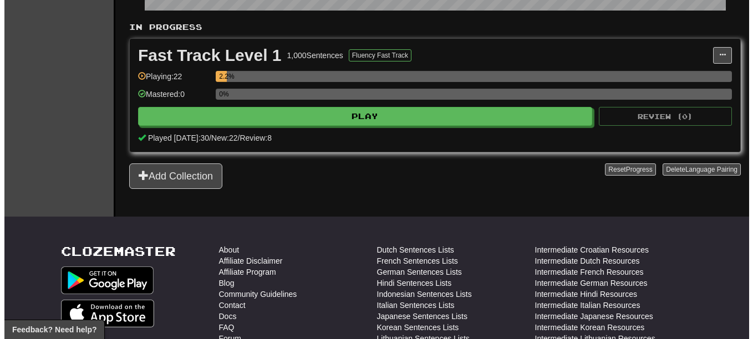
scroll to position [222, 0]
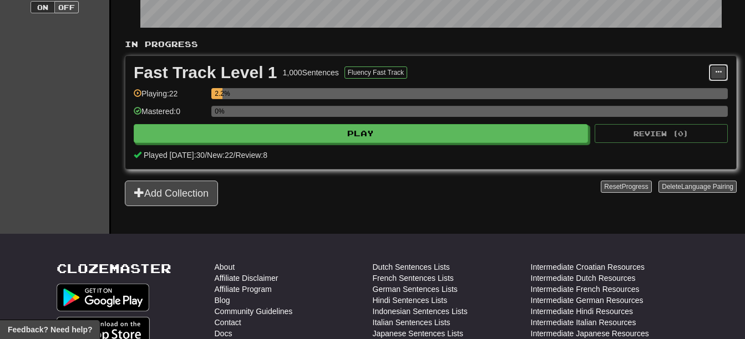
click at [715, 75] on span at bounding box center [718, 72] width 7 height 7
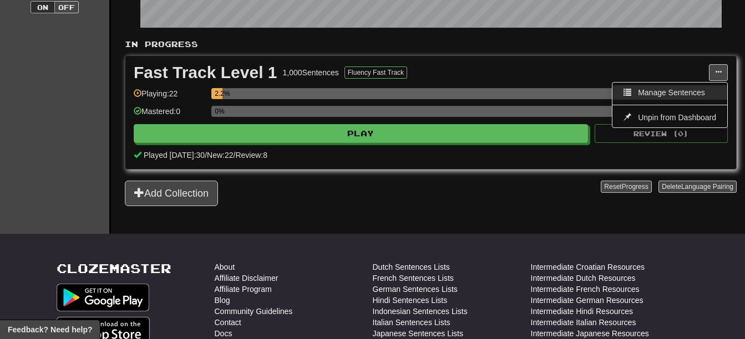
click at [679, 89] on span "Manage Sentences" at bounding box center [671, 92] width 67 height 9
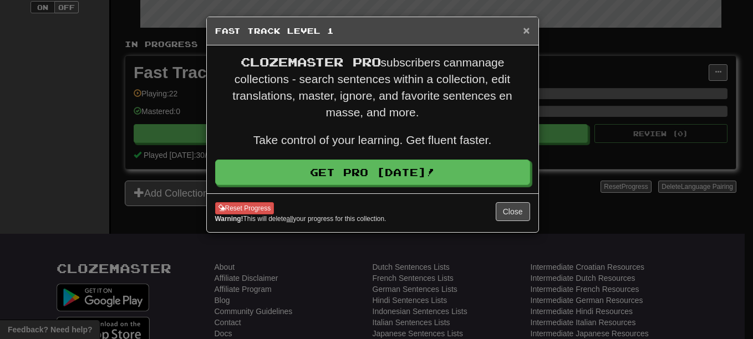
click at [529, 28] on span "×" at bounding box center [526, 30] width 7 height 13
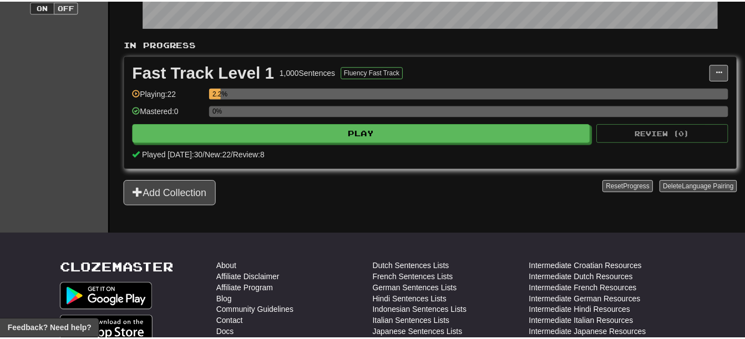
scroll to position [0, 0]
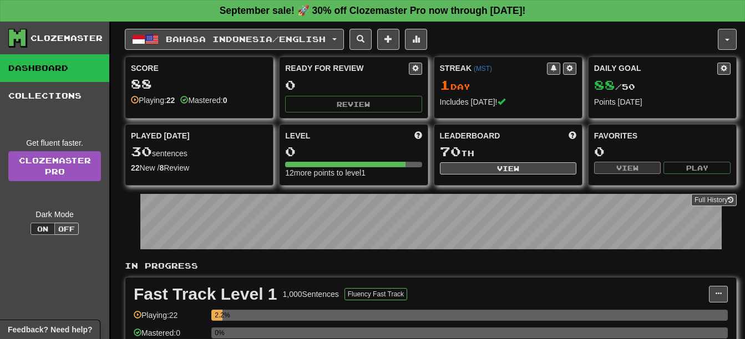
click at [192, 139] on div "Played [DATE]" at bounding box center [199, 135] width 136 height 11
click at [159, 140] on span "Played Today" at bounding box center [160, 135] width 59 height 11
drag, startPoint x: 248, startPoint y: 39, endPoint x: 245, endPoint y: 71, distance: 31.8
click at [249, 39] on span "Bahasa Indonesia / English" at bounding box center [246, 38] width 160 height 9
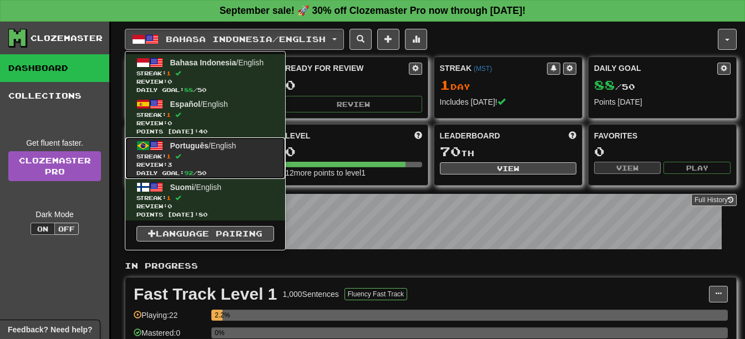
click at [259, 155] on span "Streak: 1" at bounding box center [204, 156] width 137 height 8
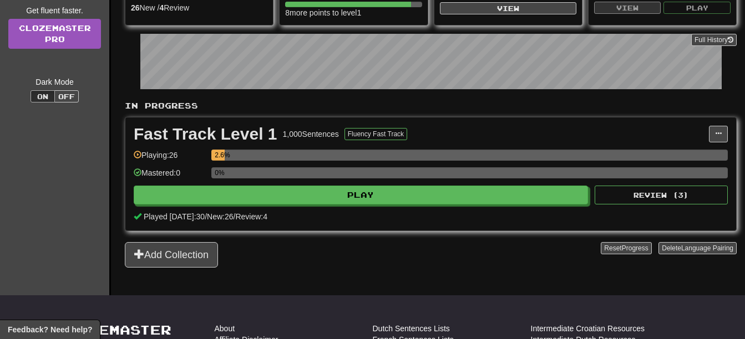
scroll to position [166, 0]
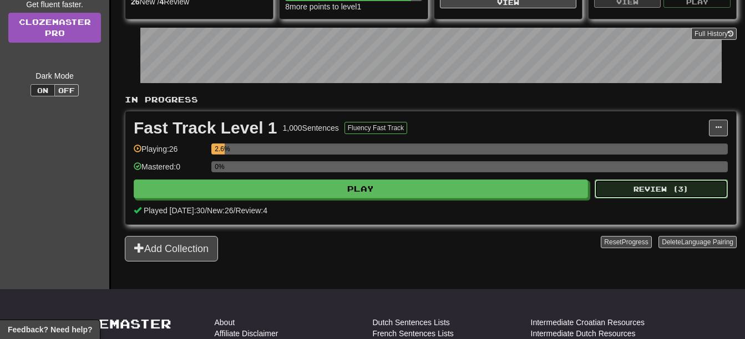
click at [666, 190] on button "Review ( 3 )" at bounding box center [660, 189] width 133 height 19
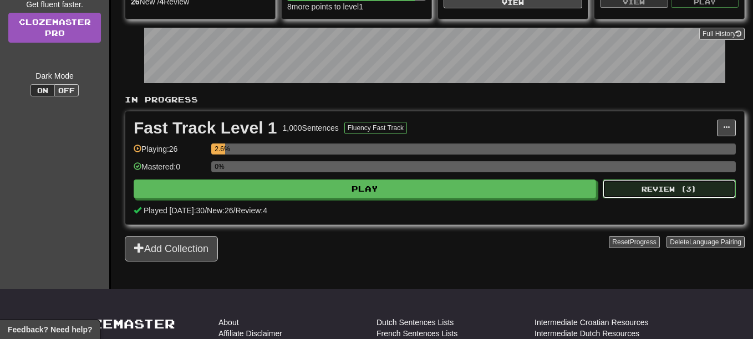
select select "**"
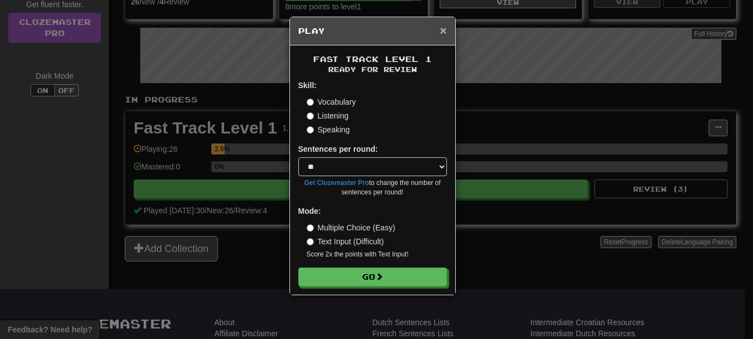
click at [441, 29] on span "×" at bounding box center [443, 30] width 7 height 13
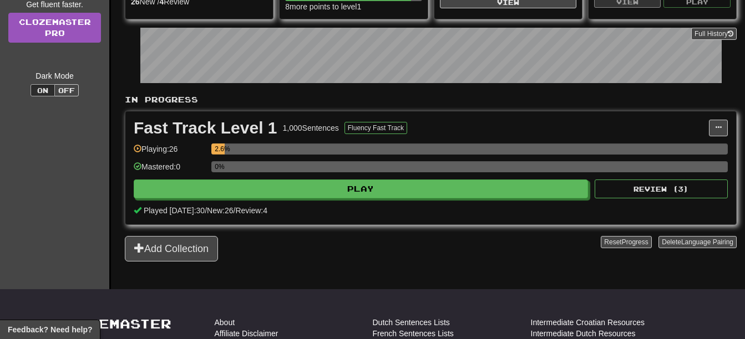
scroll to position [0, 0]
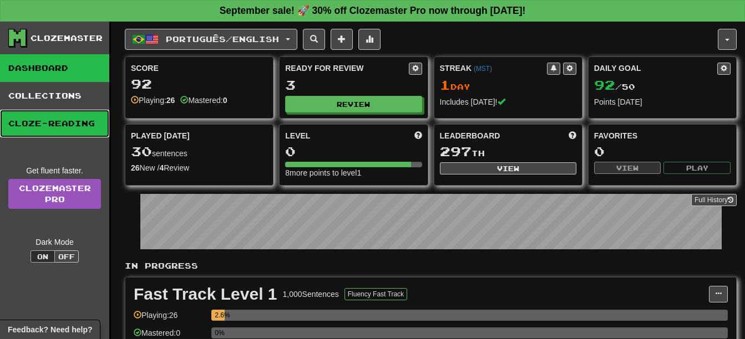
click at [84, 120] on link "Cloze-Reading" at bounding box center [54, 124] width 109 height 28
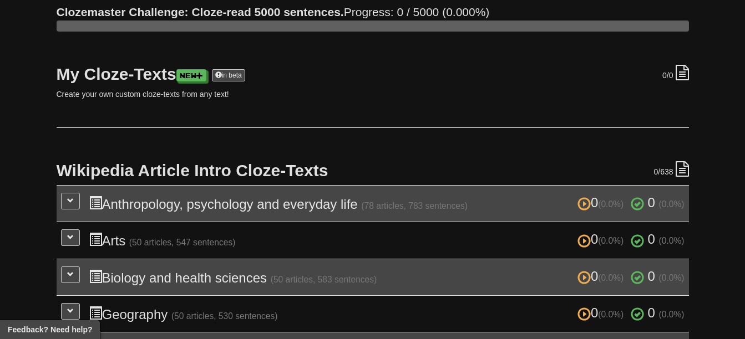
scroll to position [111, 0]
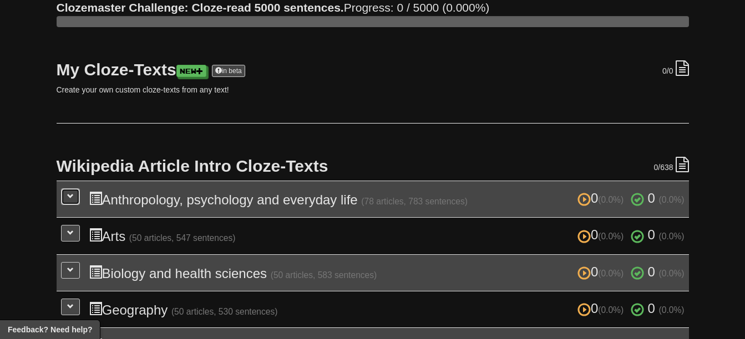
click at [62, 195] on button at bounding box center [70, 197] width 19 height 17
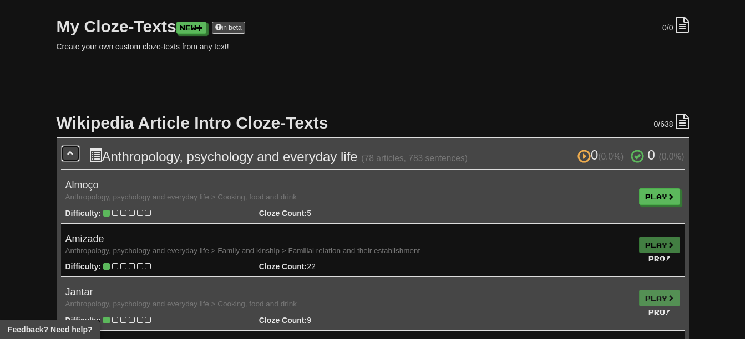
scroll to position [0, 0]
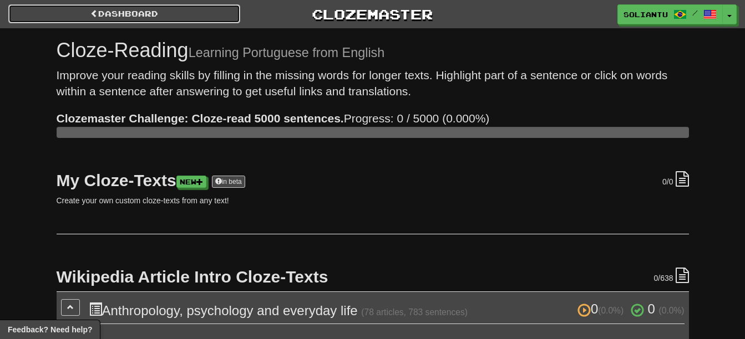
click at [126, 13] on link "Dashboard" at bounding box center [124, 13] width 232 height 19
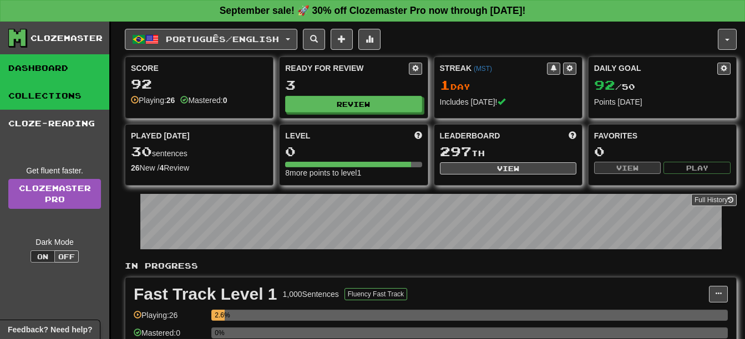
click at [65, 103] on link "Collections" at bounding box center [54, 96] width 109 height 28
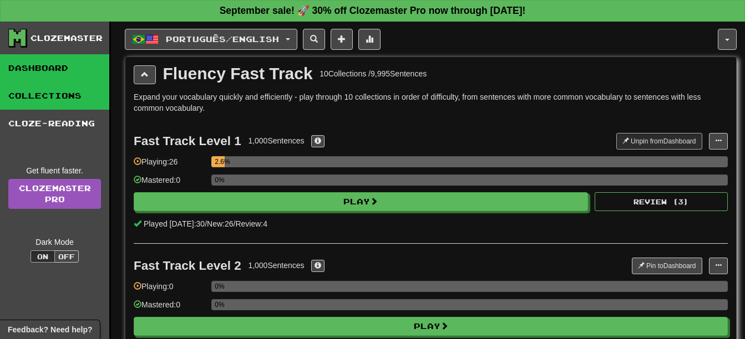
click at [56, 69] on link "Dashboard" at bounding box center [54, 68] width 109 height 28
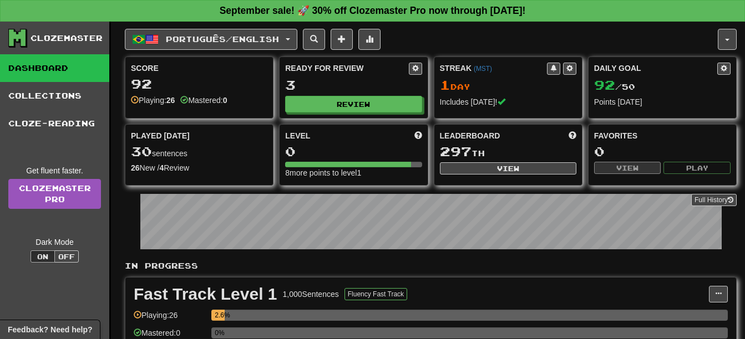
click at [212, 164] on div "26 New / 4 Review" at bounding box center [199, 167] width 136 height 11
click at [408, 145] on div "0" at bounding box center [353, 152] width 136 height 14
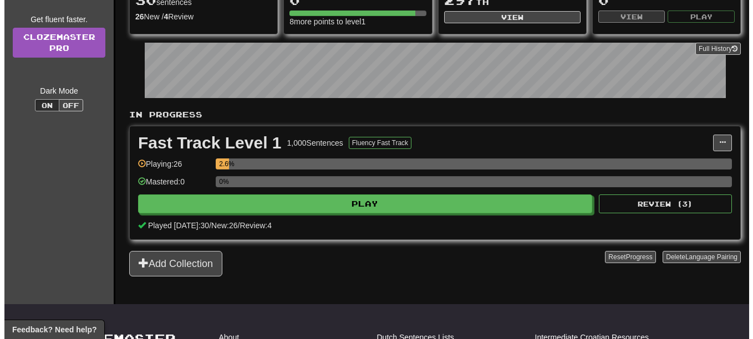
scroll to position [277, 0]
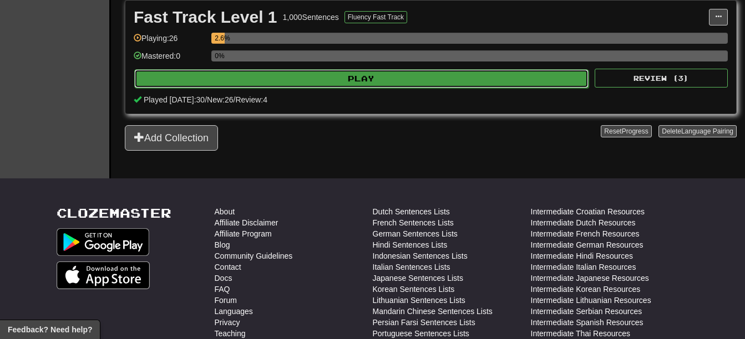
click at [335, 75] on button "Play" at bounding box center [361, 78] width 454 height 19
select select "**"
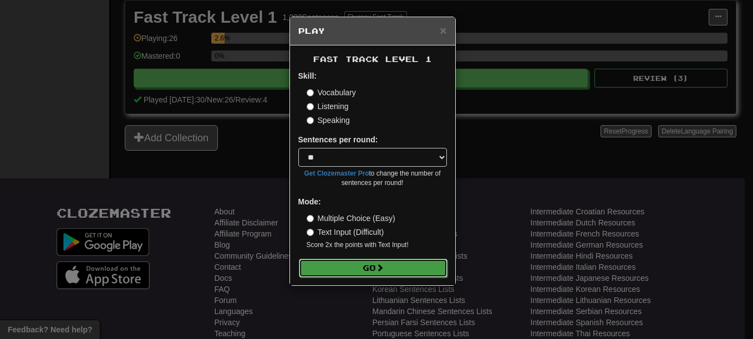
click at [395, 276] on button "Go" at bounding box center [373, 268] width 149 height 19
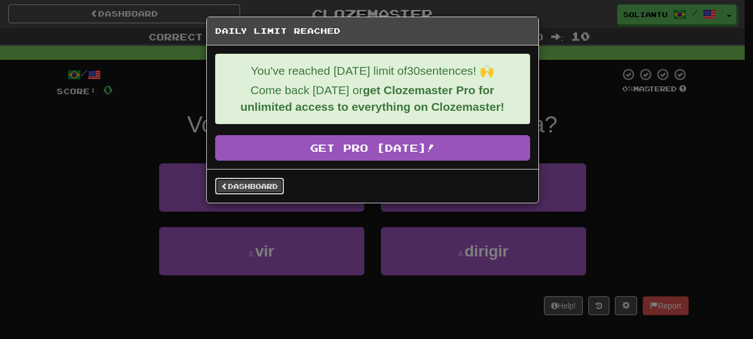
click at [268, 186] on link "Dashboard" at bounding box center [249, 186] width 69 height 17
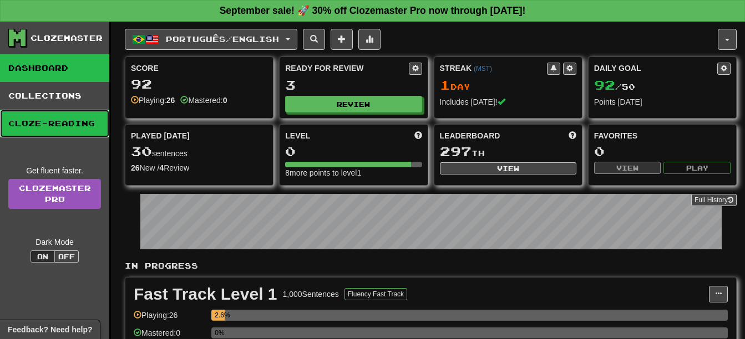
click at [67, 112] on link "Cloze-Reading" at bounding box center [54, 124] width 109 height 28
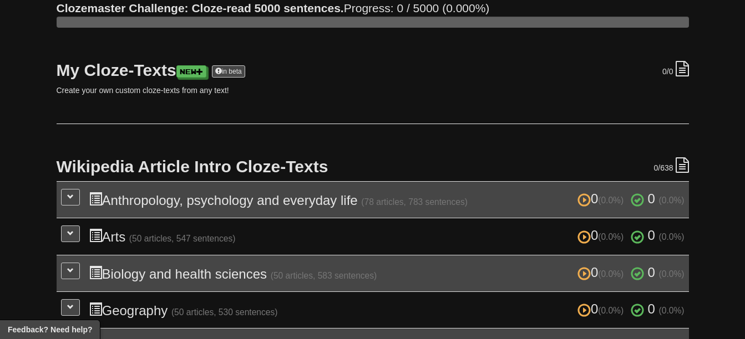
scroll to position [111, 0]
click at [70, 195] on span at bounding box center [70, 196] width 7 height 7
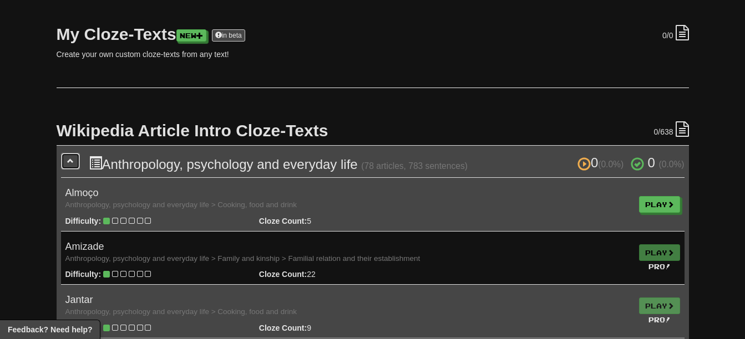
scroll to position [166, 0]
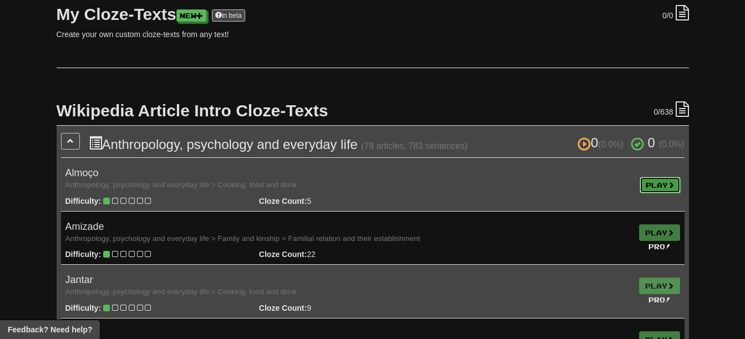
click at [649, 185] on link "Play" at bounding box center [659, 185] width 41 height 17
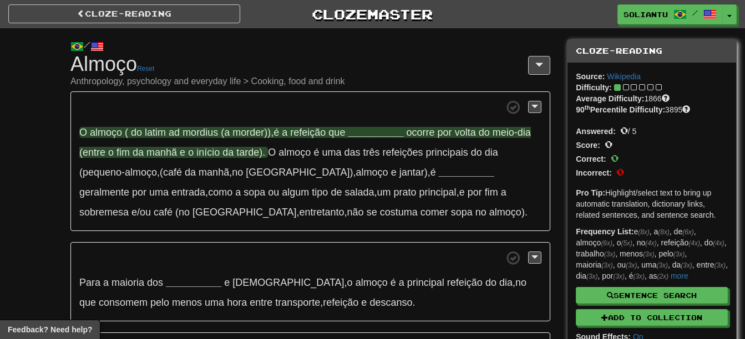
click at [377, 129] on strong "__________" at bounding box center [375, 132] width 55 height 11
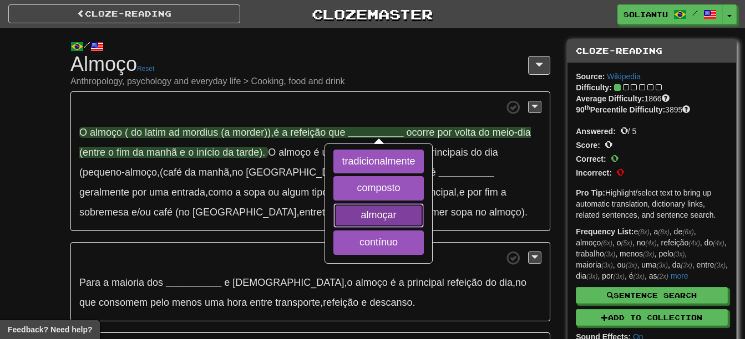
click at [400, 218] on button "almoçar" at bounding box center [378, 215] width 90 height 24
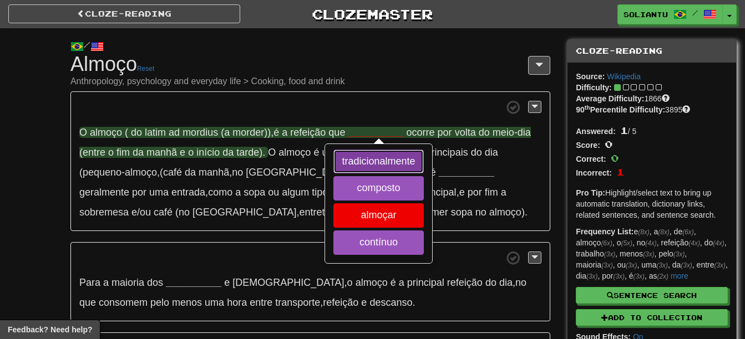
click at [388, 157] on button "tradicionalmente" at bounding box center [378, 162] width 90 height 24
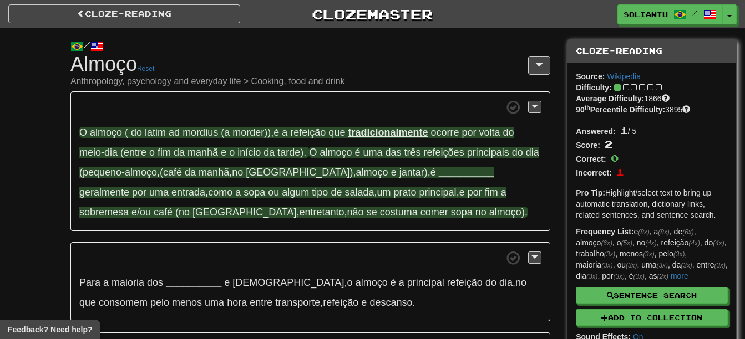
click at [439, 172] on strong "__________" at bounding box center [466, 172] width 55 height 11
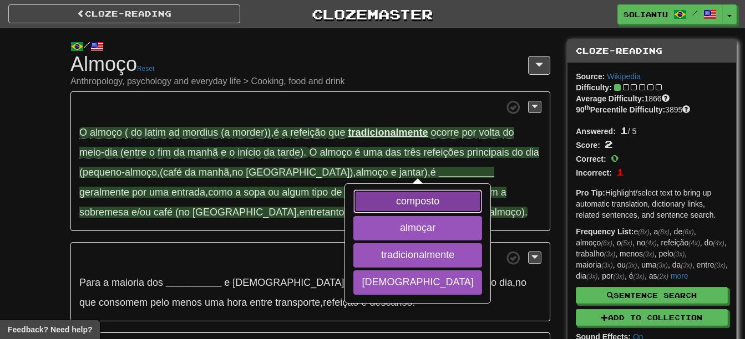
click at [403, 200] on button "composto" at bounding box center [417, 202] width 128 height 24
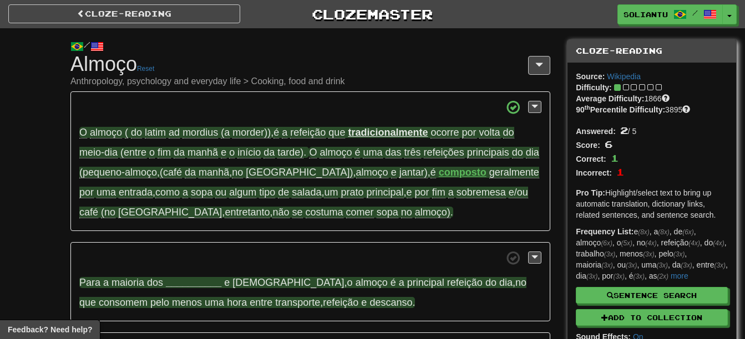
click at [190, 286] on strong "__________" at bounding box center [193, 282] width 55 height 11
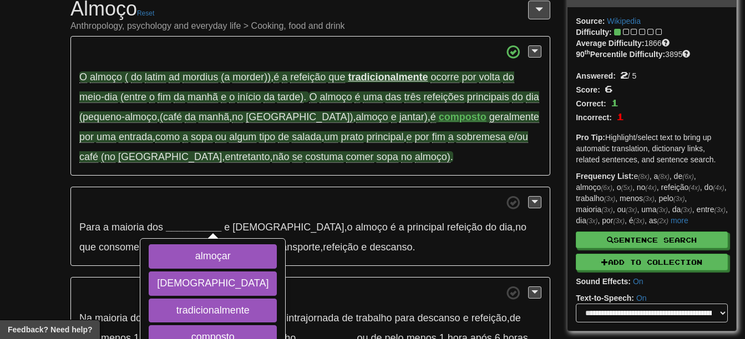
scroll to position [111, 0]
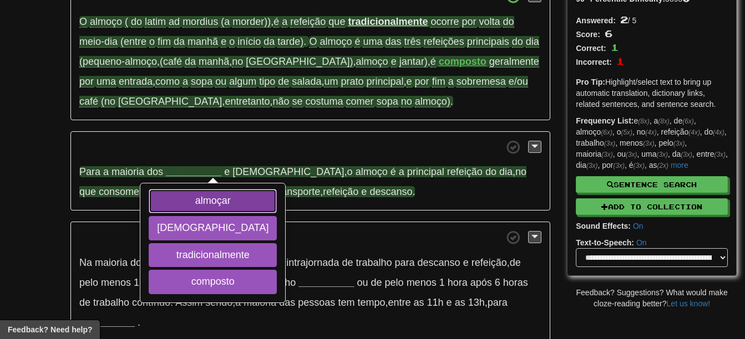
click at [210, 204] on button "almoçar" at bounding box center [213, 201] width 128 height 24
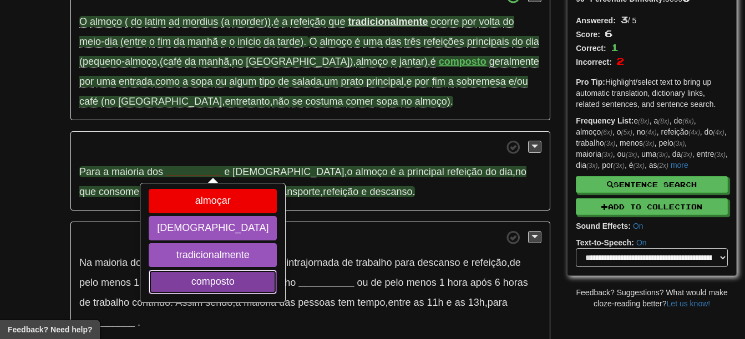
click at [211, 287] on button "composto" at bounding box center [213, 282] width 128 height 24
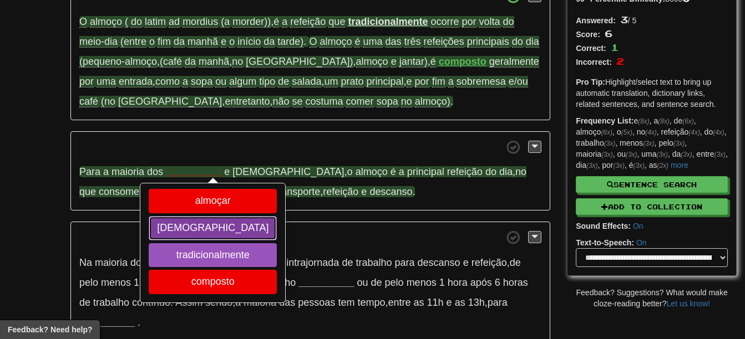
click at [218, 229] on button "brasileiros" at bounding box center [213, 228] width 128 height 24
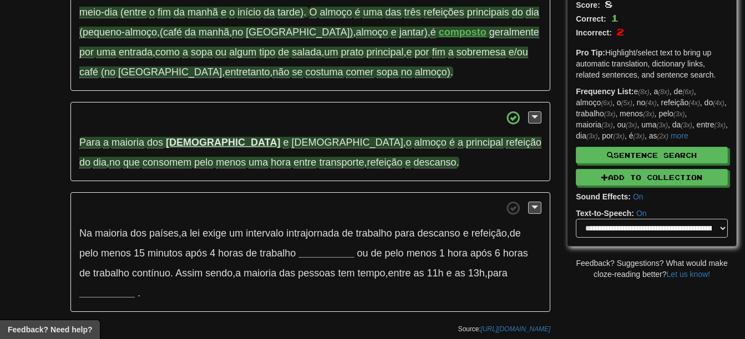
scroll to position [166, 0]
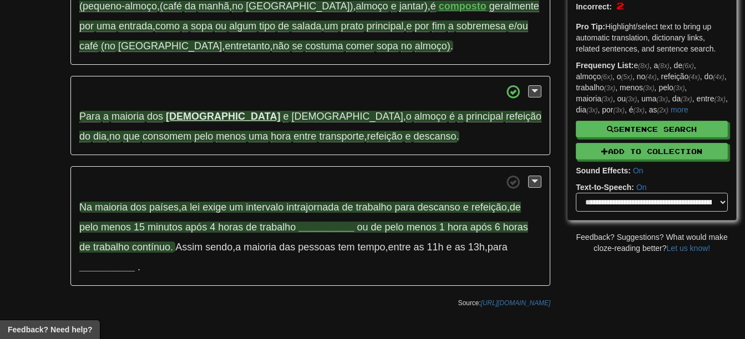
click at [330, 231] on strong "__________" at bounding box center [325, 227] width 55 height 11
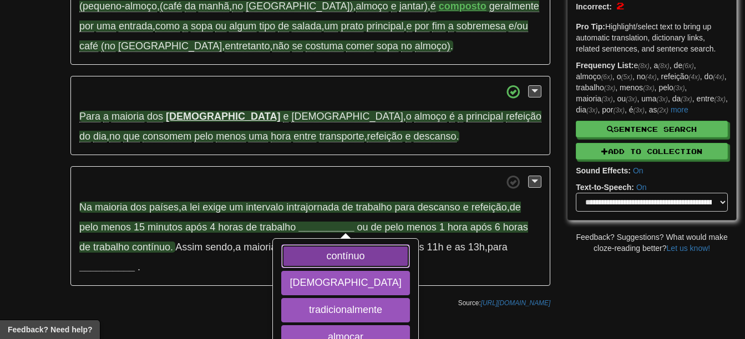
click at [331, 251] on button "contínuo" at bounding box center [345, 257] width 128 height 24
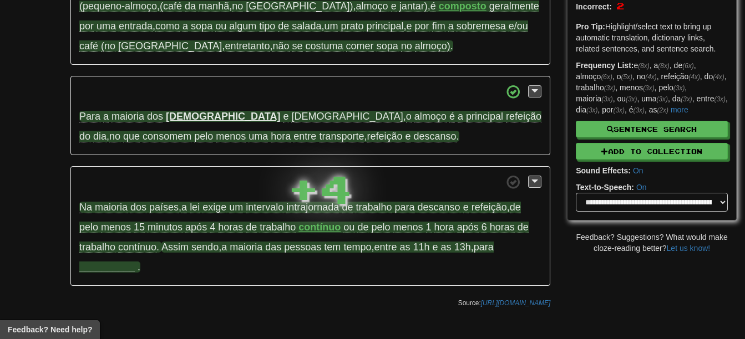
click at [118, 268] on strong "__________" at bounding box center [106, 267] width 55 height 11
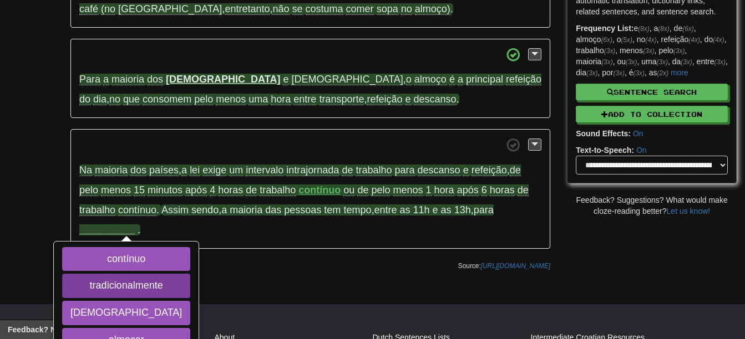
scroll to position [222, 0]
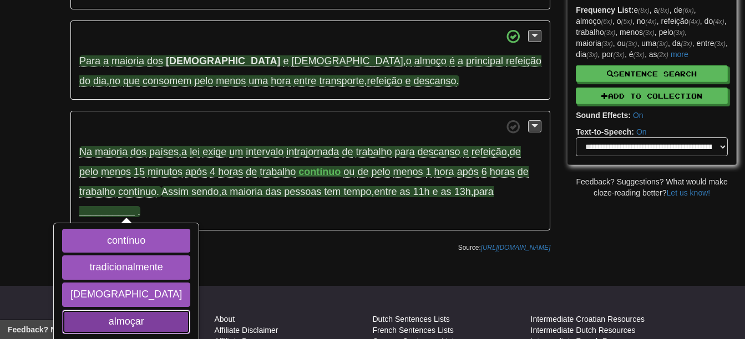
click at [126, 323] on button "almoçar" at bounding box center [126, 322] width 128 height 24
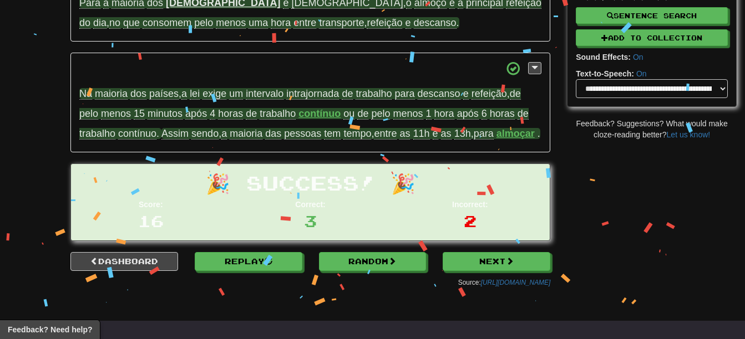
scroll to position [412, 0]
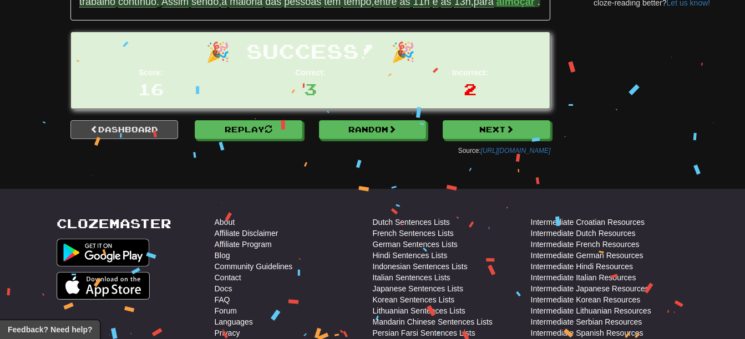
click at [139, 145] on div "Next Replay Dashboard" at bounding box center [124, 132] width 124 height 24
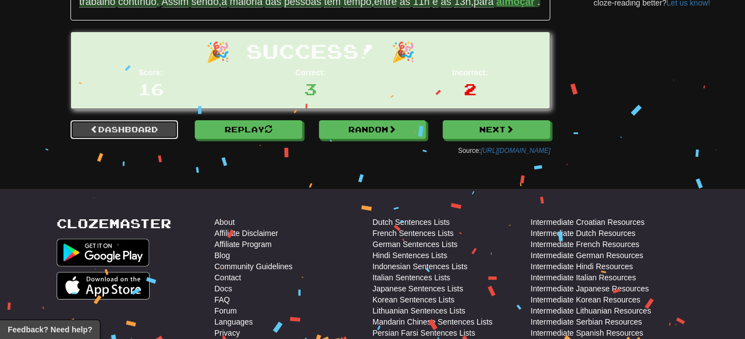
click at [147, 139] on link "Dashboard" at bounding box center [124, 129] width 108 height 19
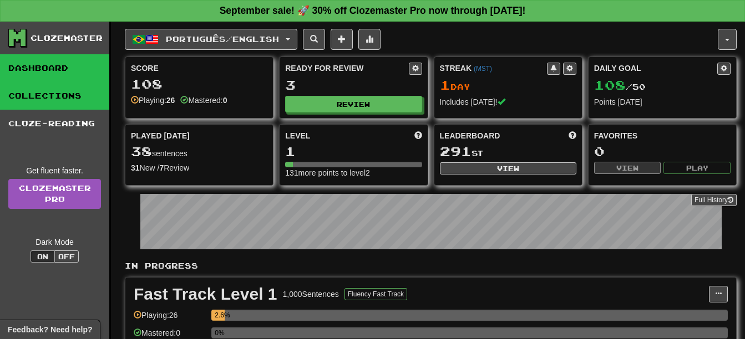
click at [35, 95] on link "Collections" at bounding box center [54, 96] width 109 height 28
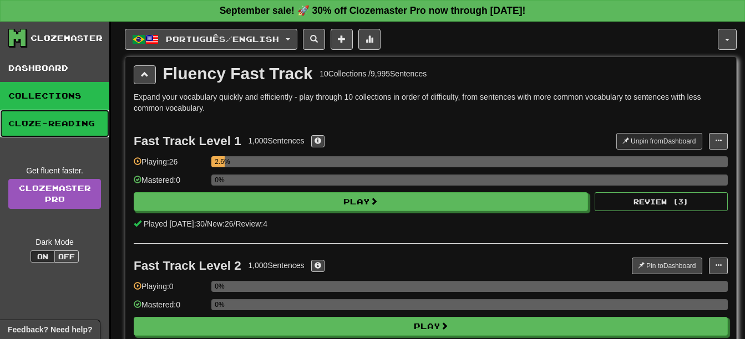
click at [62, 119] on link "Cloze-Reading" at bounding box center [54, 124] width 109 height 28
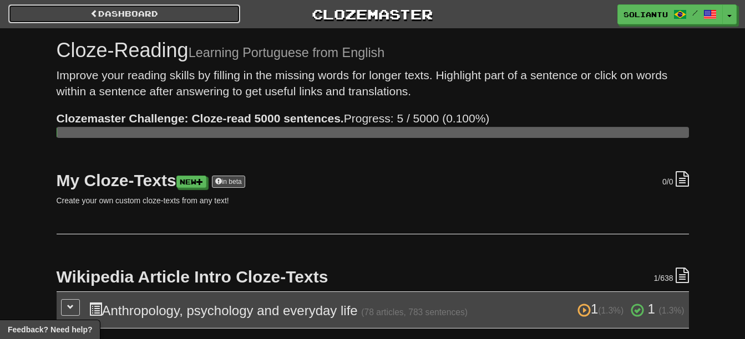
click at [139, 17] on link "Dashboard" at bounding box center [124, 13] width 232 height 19
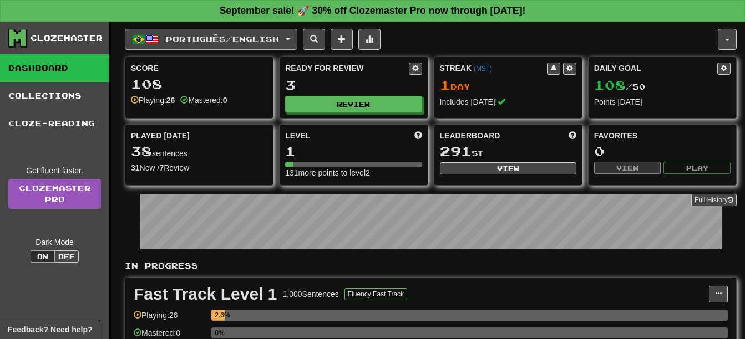
click at [171, 39] on span "Português / English" at bounding box center [222, 38] width 113 height 9
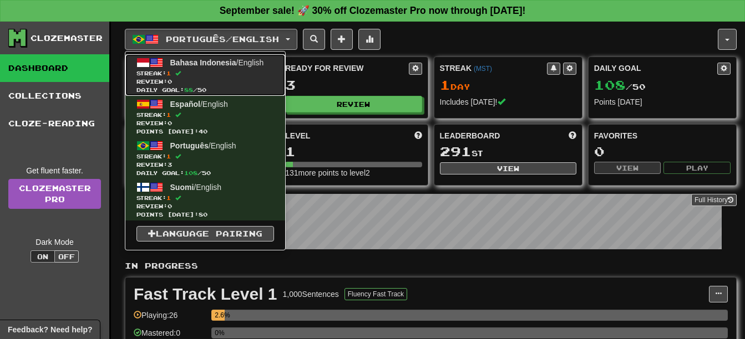
click at [254, 79] on span "Review: 0" at bounding box center [204, 82] width 137 height 8
